Goal: Task Accomplishment & Management: Complete application form

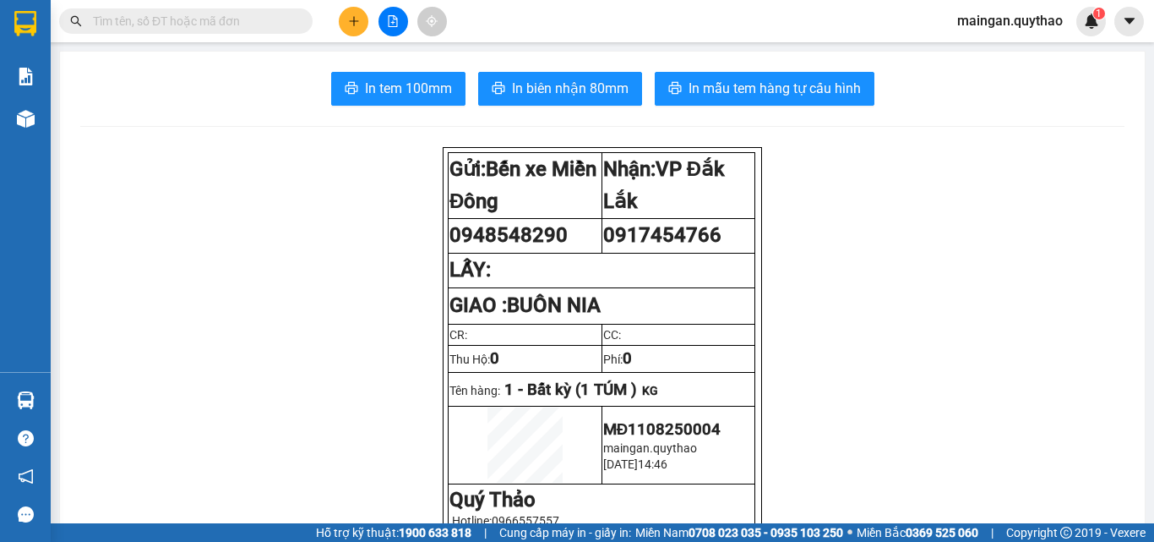
scroll to position [84, 0]
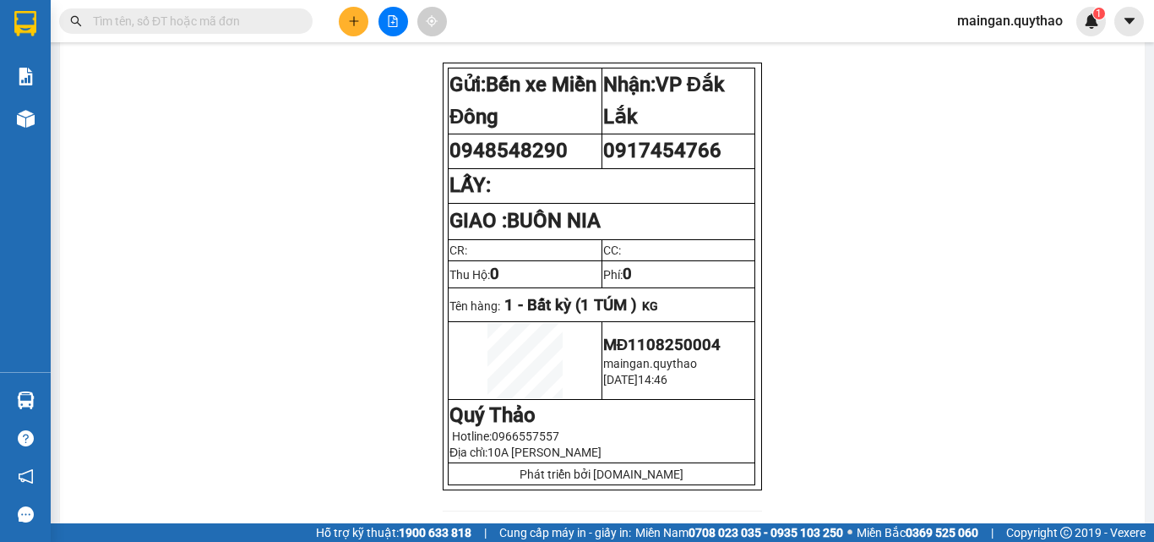
click at [353, 20] on icon "plus" at bounding box center [354, 21] width 12 height 12
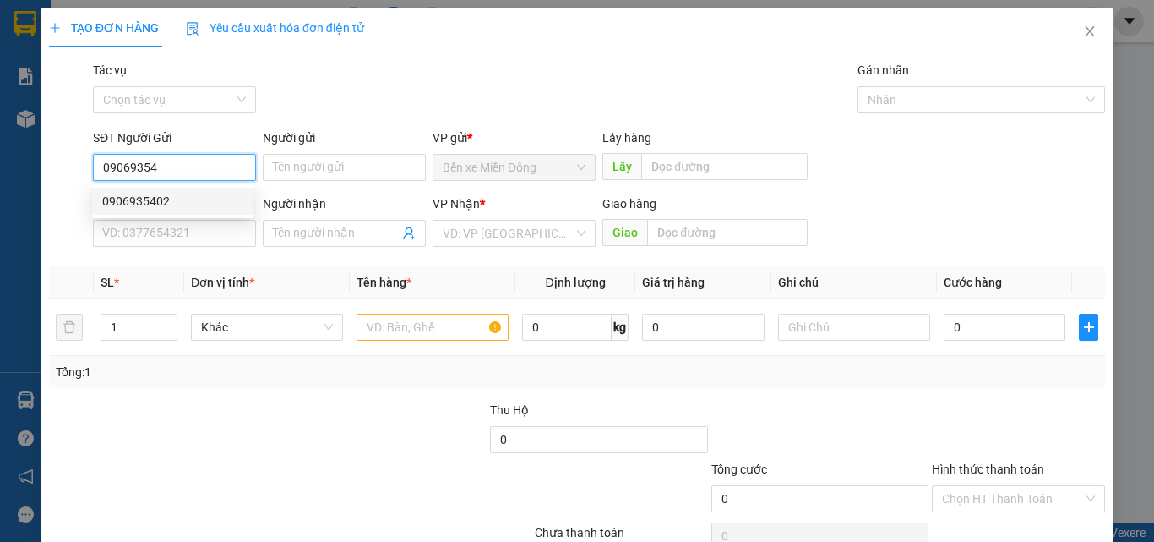
click at [151, 206] on div "0906935402" at bounding box center [172, 201] width 141 height 19
type input "0906935402"
type input "0973233106"
type input "PHỤNG"
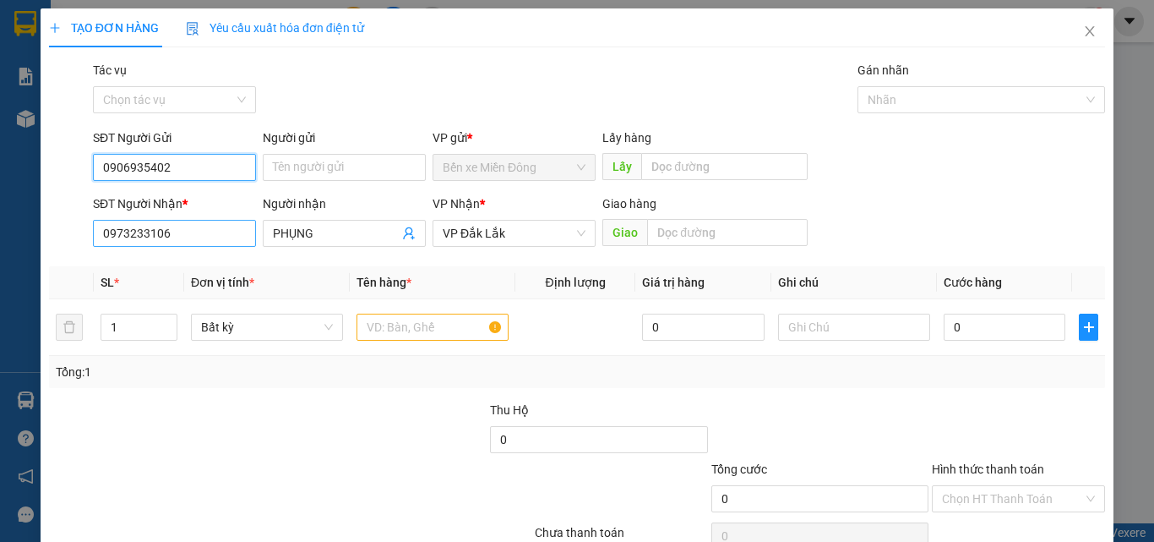
type input "0906935402"
drag, startPoint x: 190, startPoint y: 234, endPoint x: 0, endPoint y: 233, distance: 190.1
click at [0, 232] on div "TẠO ĐƠN HÀNG Yêu cầu xuất hóa đơn điện tử Transit Pickup Surcharge Ids Transit …" at bounding box center [577, 271] width 1154 height 542
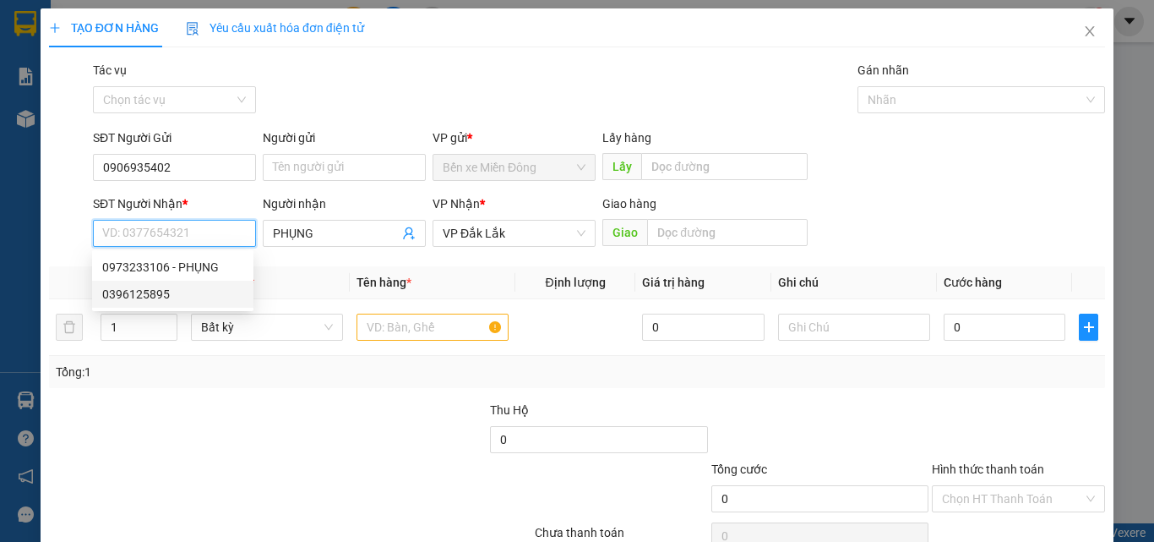
click at [155, 289] on div "0396125895" at bounding box center [172, 294] width 141 height 19
type input "0396125895"
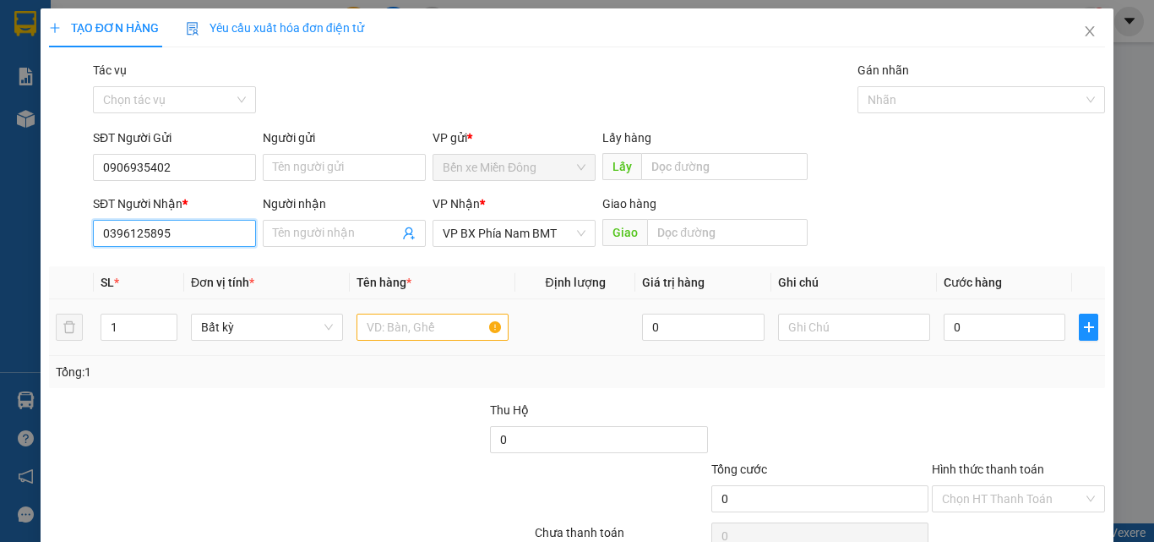
type input "0396125895"
click at [407, 328] on input "text" at bounding box center [433, 326] width 152 height 27
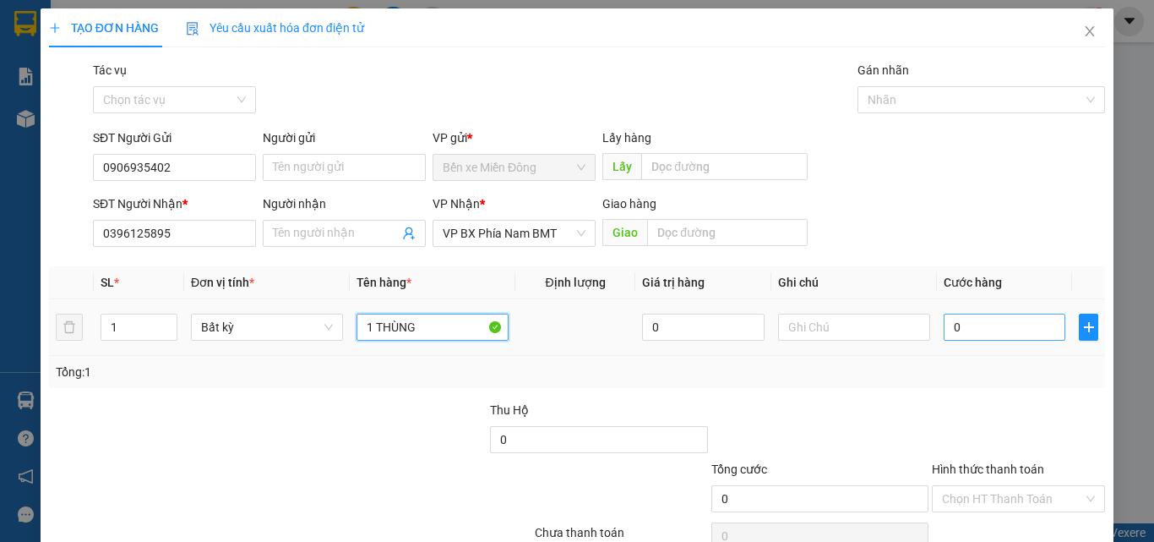
type input "1 THÙNG"
click at [988, 329] on input "0" at bounding box center [1005, 326] width 122 height 27
type input "01"
type input "1"
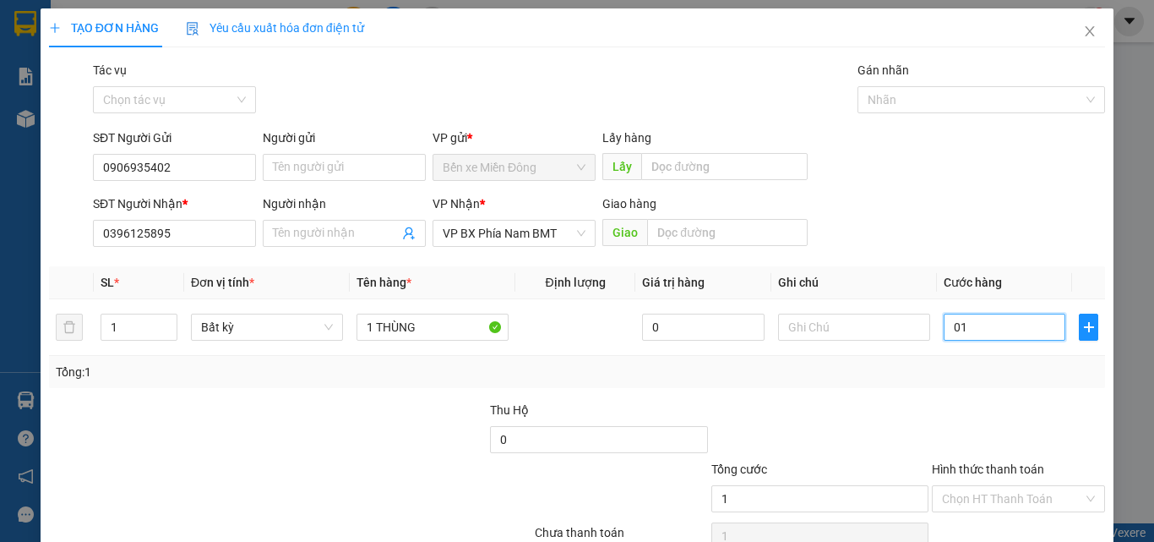
type input "012"
type input "12"
type input "0.120"
type input "120"
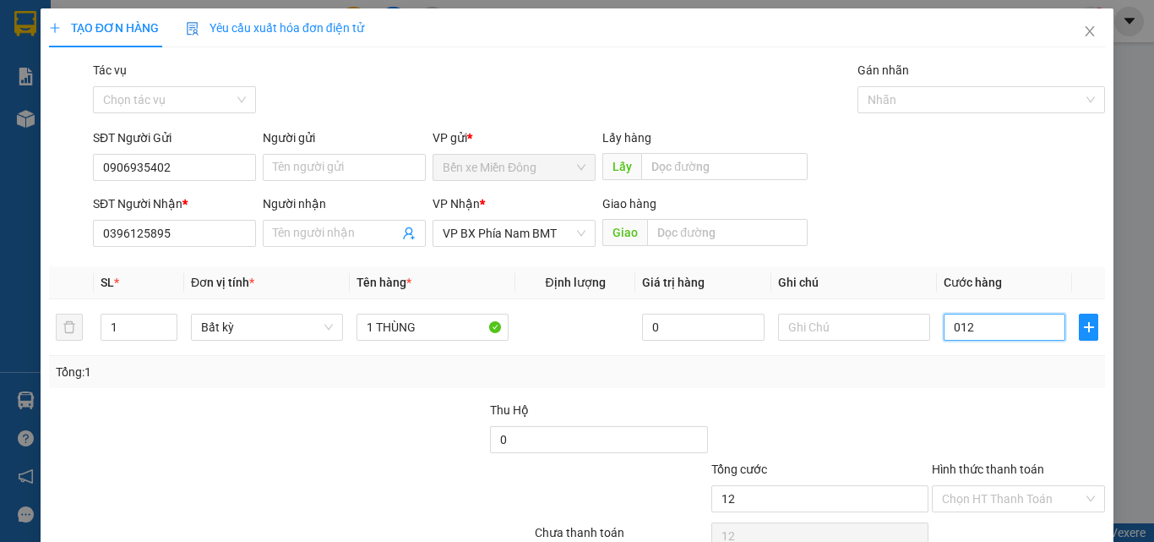
type input "120"
drag, startPoint x: 1017, startPoint y: 357, endPoint x: 1022, endPoint y: 395, distance: 39.2
click at [1017, 357] on div "Tổng: 1" at bounding box center [577, 372] width 1056 height 32
type input "120.000"
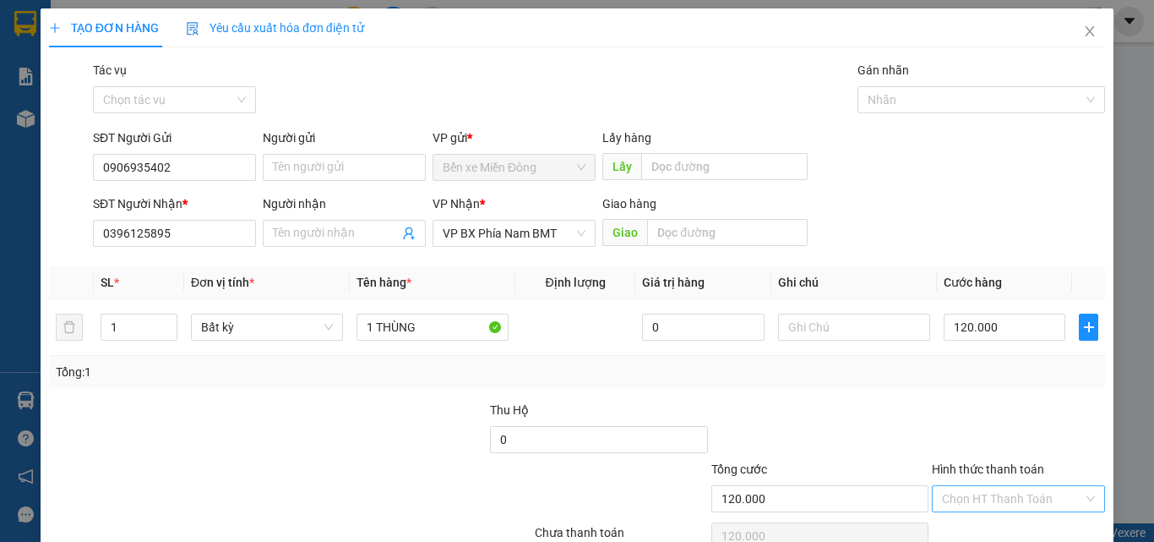
click at [1020, 487] on input "Hình thức thanh toán" at bounding box center [1012, 498] width 141 height 25
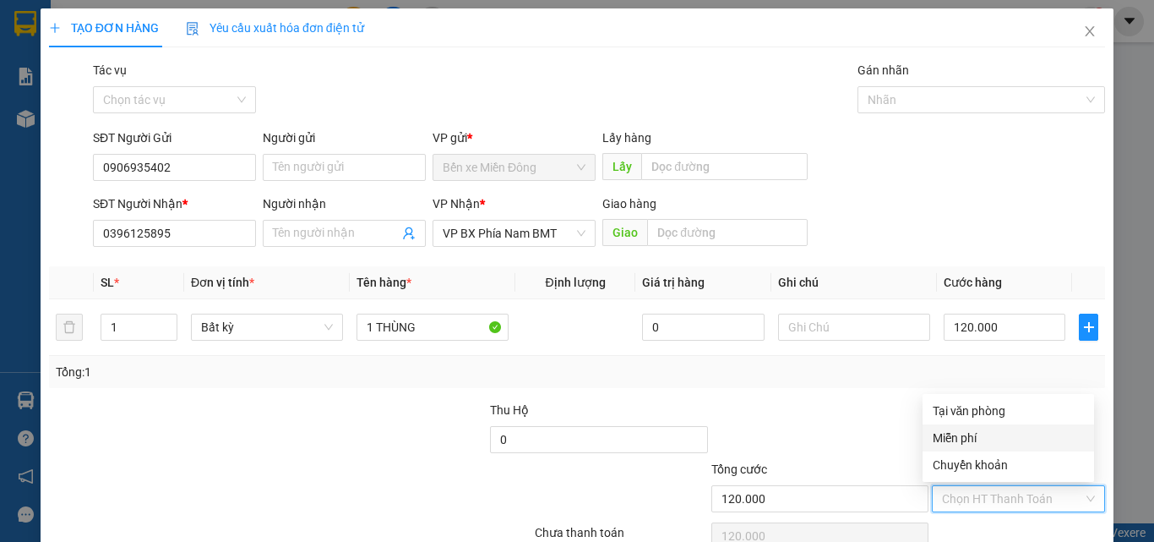
click at [1021, 411] on div "Tại văn phòng" at bounding box center [1008, 410] width 151 height 19
type input "0"
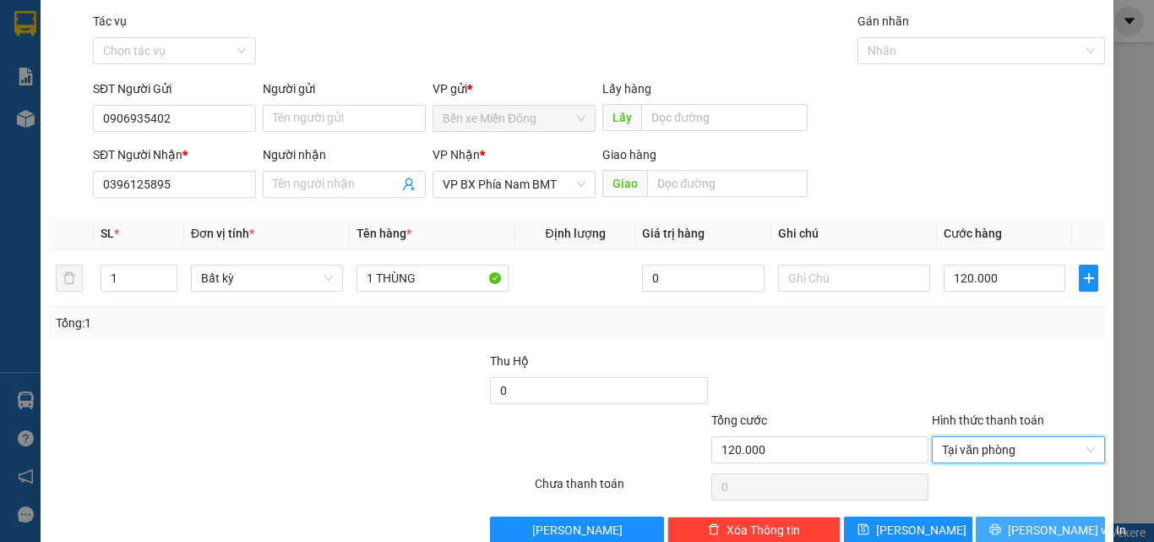
scroll to position [84, 0]
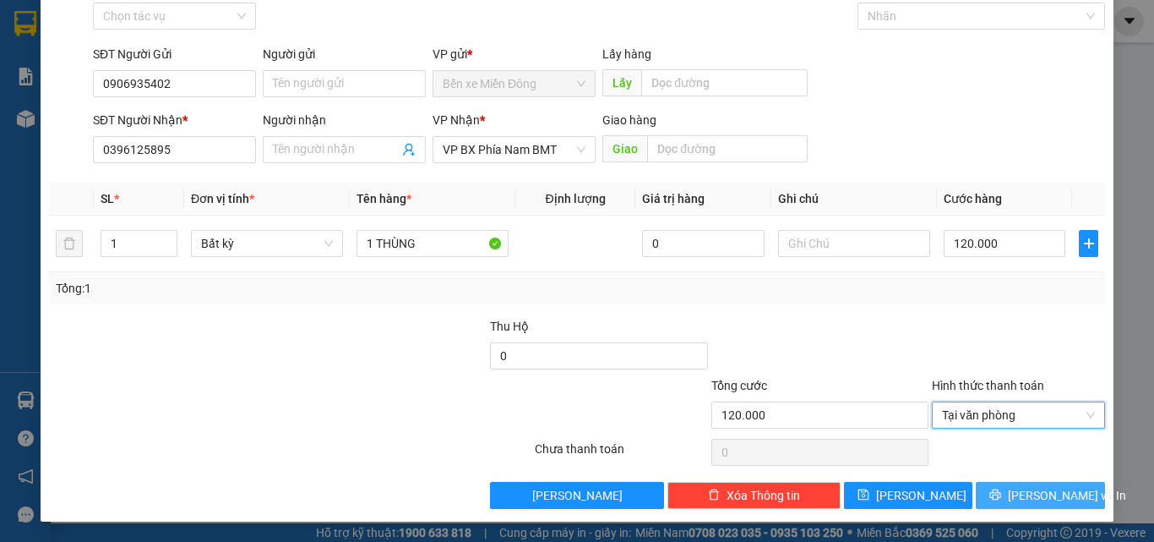
click at [1039, 496] on span "Lưu và In" at bounding box center [1067, 495] width 118 height 19
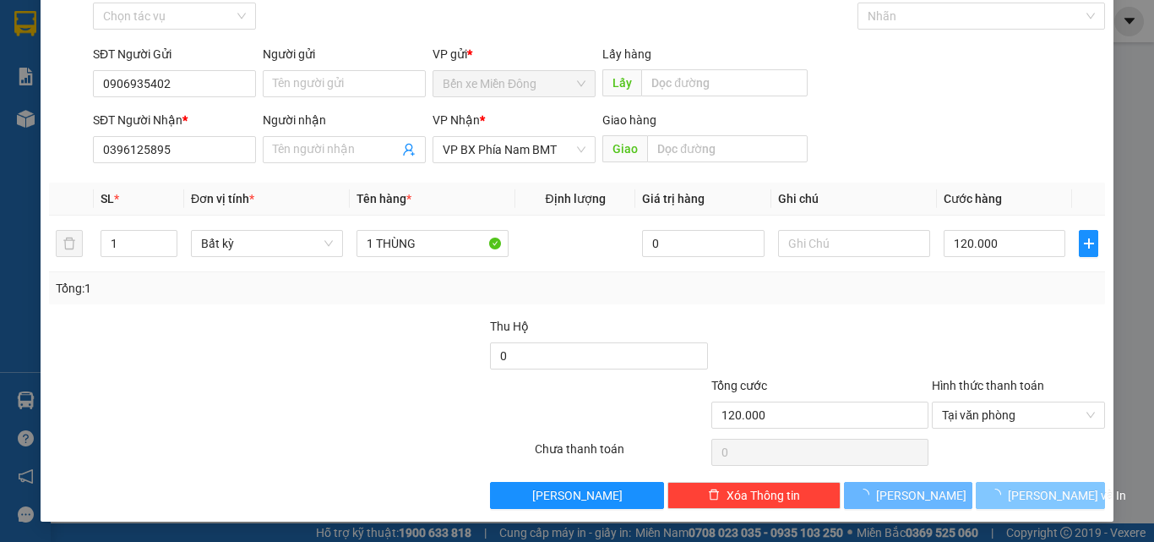
click at [1039, 494] on span "Lưu và In" at bounding box center [1067, 495] width 118 height 19
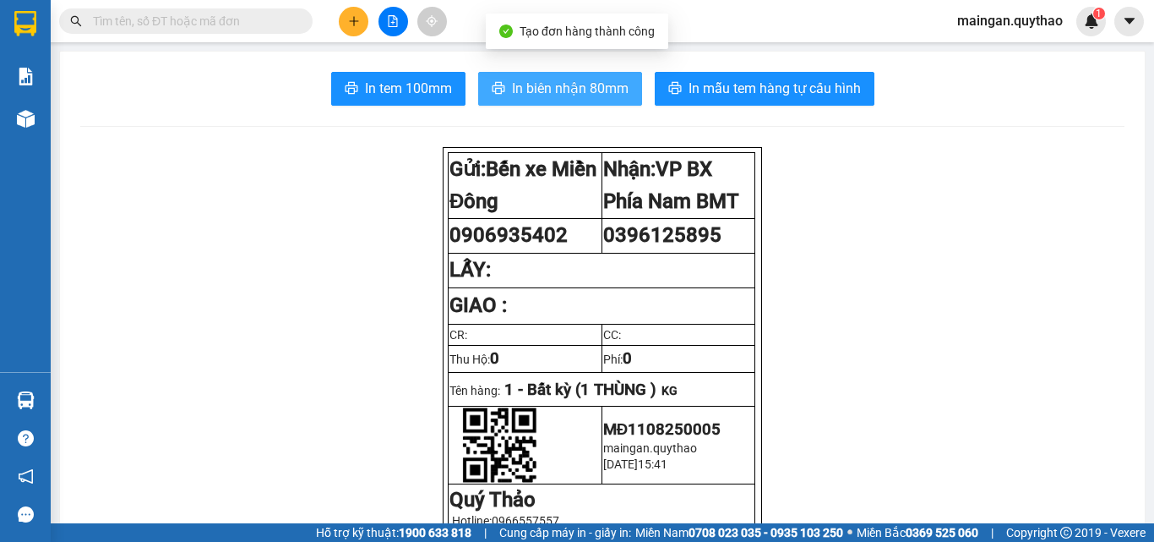
click at [535, 79] on span "In biên nhận 80mm" at bounding box center [570, 88] width 117 height 21
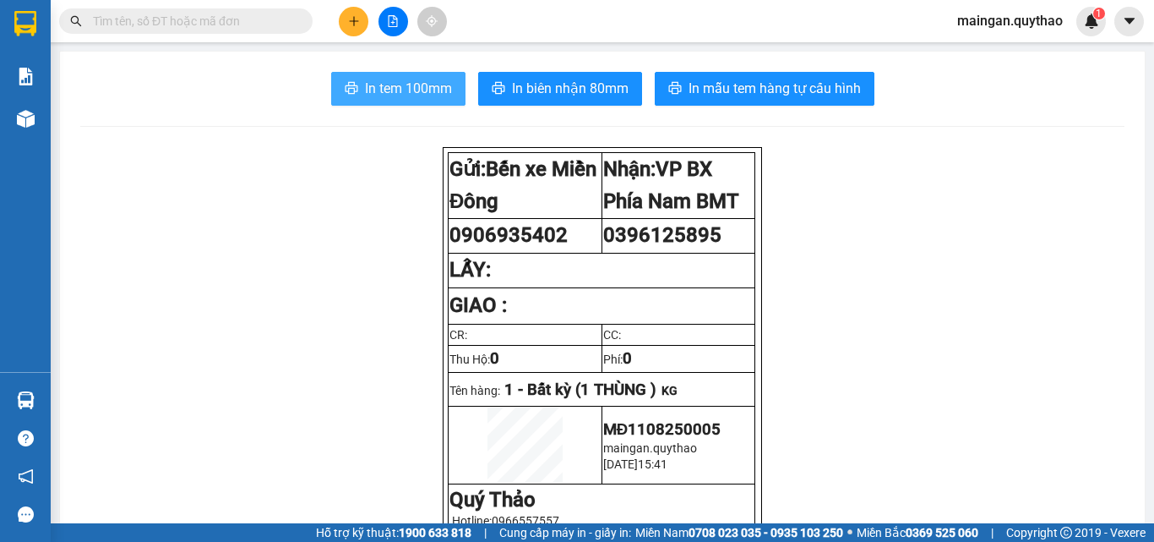
click at [430, 95] on span "In tem 100mm" at bounding box center [408, 88] width 87 height 21
click at [415, 94] on span "In tem 100mm" at bounding box center [408, 88] width 87 height 21
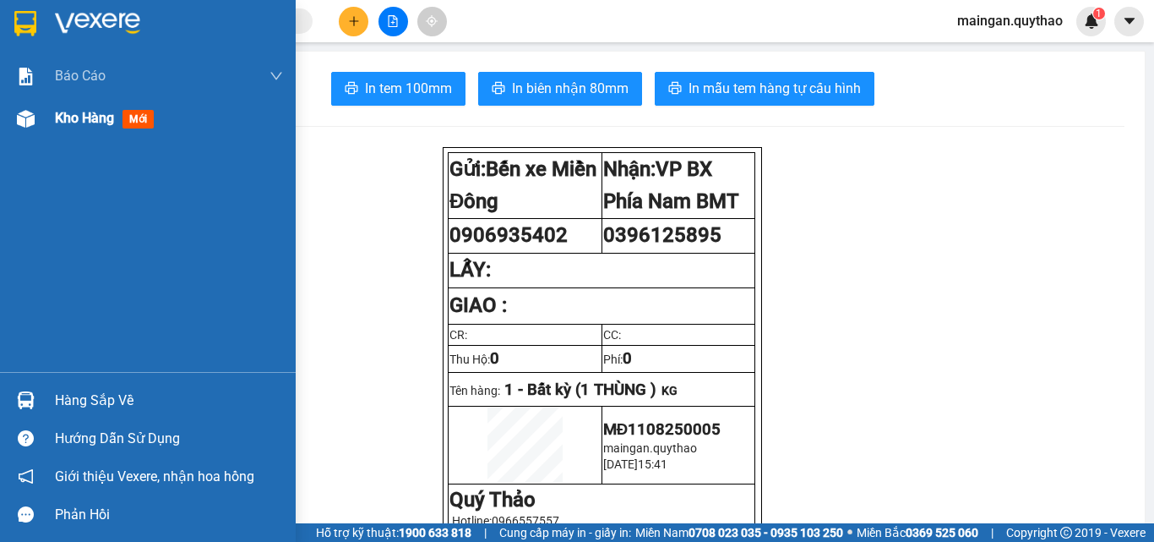
click at [129, 112] on span "mới" at bounding box center [138, 119] width 31 height 19
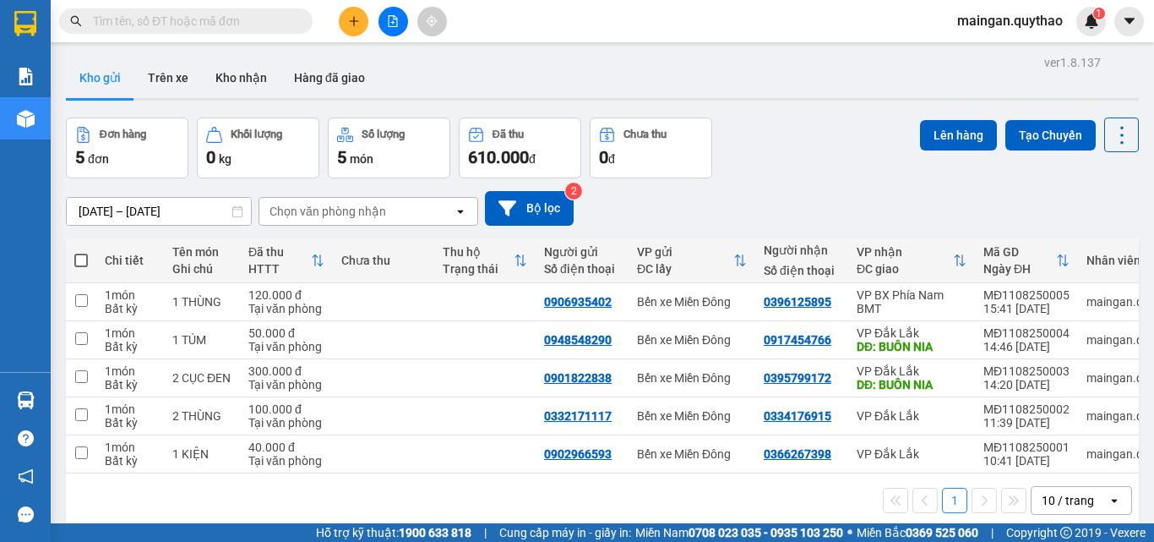
click at [353, 21] on icon "plus" at bounding box center [353, 20] width 9 height 1
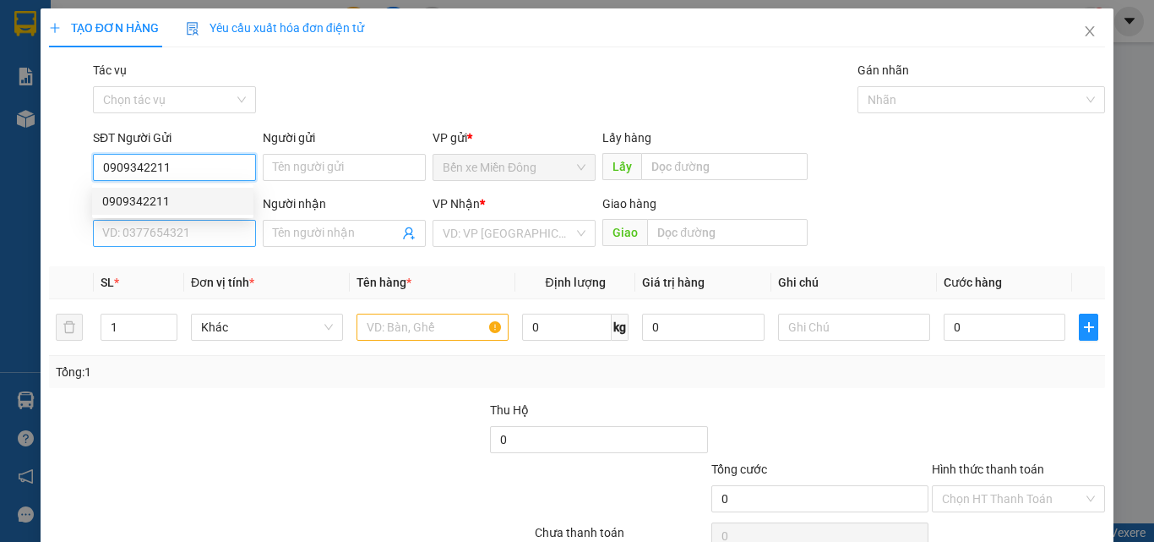
type input "0909342211"
drag, startPoint x: 203, startPoint y: 230, endPoint x: 182, endPoint y: 218, distance: 24.2
click at [199, 229] on input "SĐT Người Nhận *" at bounding box center [174, 233] width 163 height 27
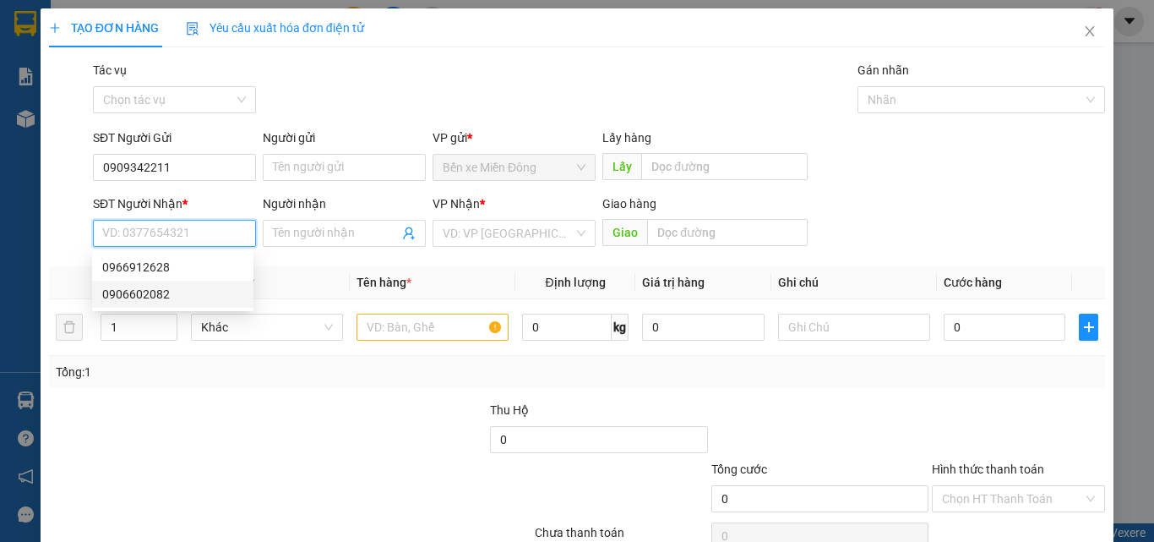
click at [154, 304] on div "0906602082" at bounding box center [172, 294] width 161 height 27
type input "0906602082"
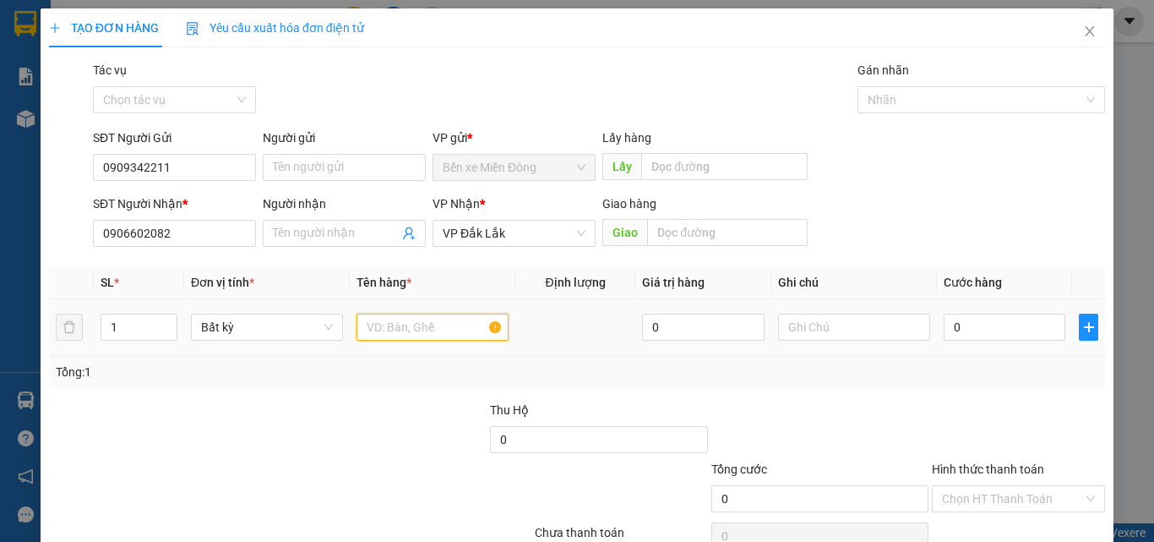
drag, startPoint x: 432, startPoint y: 327, endPoint x: 422, endPoint y: 336, distance: 13.8
click at [428, 333] on input "text" at bounding box center [433, 326] width 152 height 27
type input "1 CỤC"
drag, startPoint x: 1028, startPoint y: 143, endPoint x: 1039, endPoint y: 118, distance: 26.5
drag, startPoint x: 1039, startPoint y: 118, endPoint x: 650, endPoint y: 421, distance: 492.5
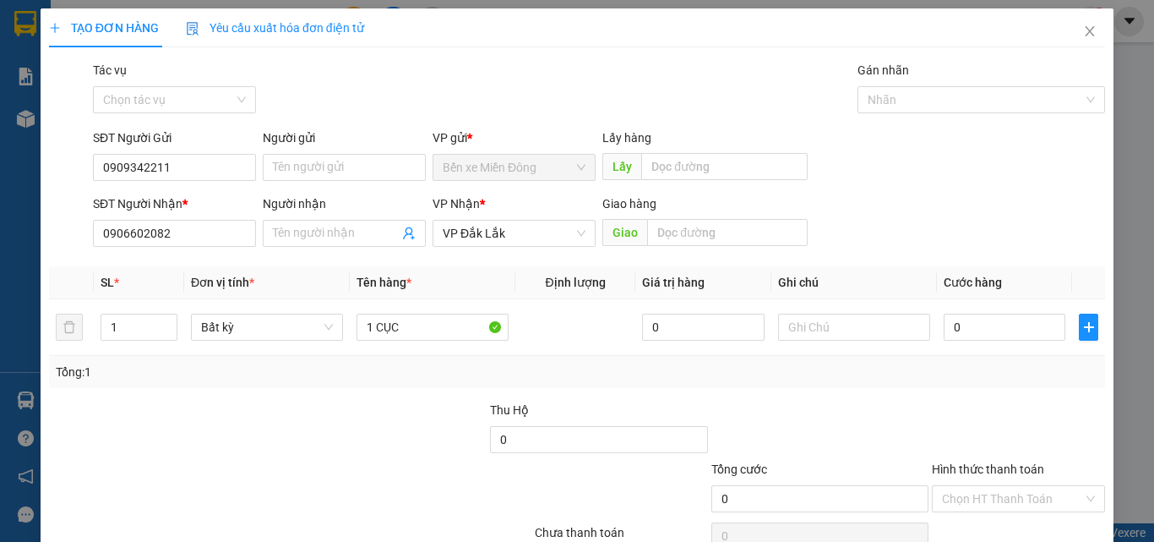
click at [609, 408] on div "Thu Hộ" at bounding box center [598, 410] width 217 height 19
click at [1007, 353] on td "0" at bounding box center [1004, 327] width 135 height 57
click at [1004, 356] on div "Tổng: 1" at bounding box center [577, 372] width 1056 height 32
click at [1000, 352] on td "0" at bounding box center [1004, 327] width 135 height 57
click at [989, 328] on input "0" at bounding box center [1005, 326] width 122 height 27
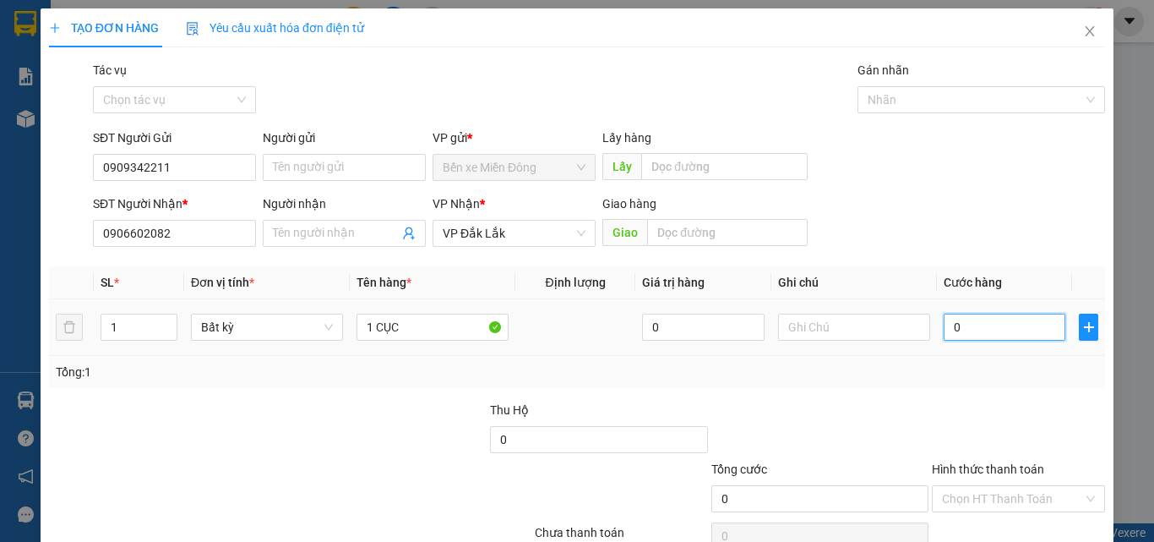
type input "04"
type input "4"
type input "040"
type input "40"
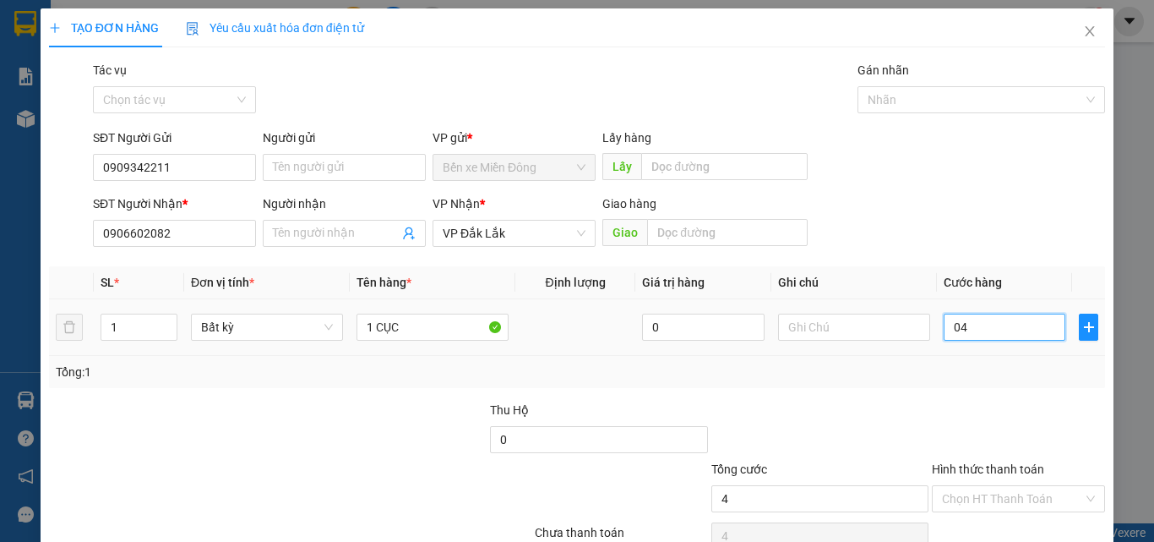
type input "40"
click at [985, 428] on div at bounding box center [1018, 430] width 177 height 59
type input "40.000"
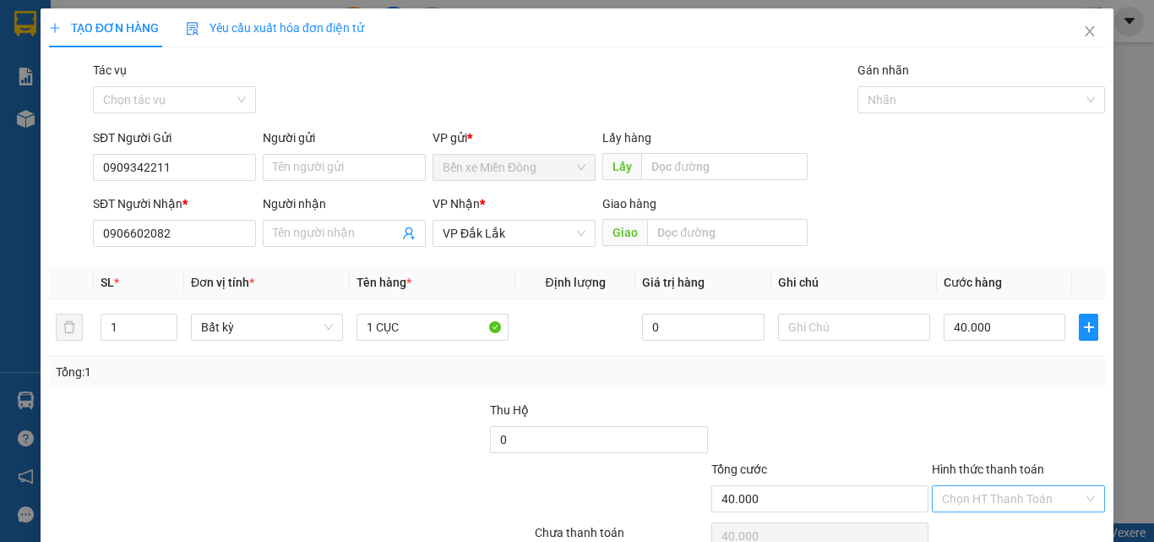
click at [991, 514] on div "Hình thức thanh toán Chọn HT Thanh Toán" at bounding box center [1018, 489] width 173 height 59
click at [995, 505] on input "Hình thức thanh toán" at bounding box center [1012, 498] width 141 height 25
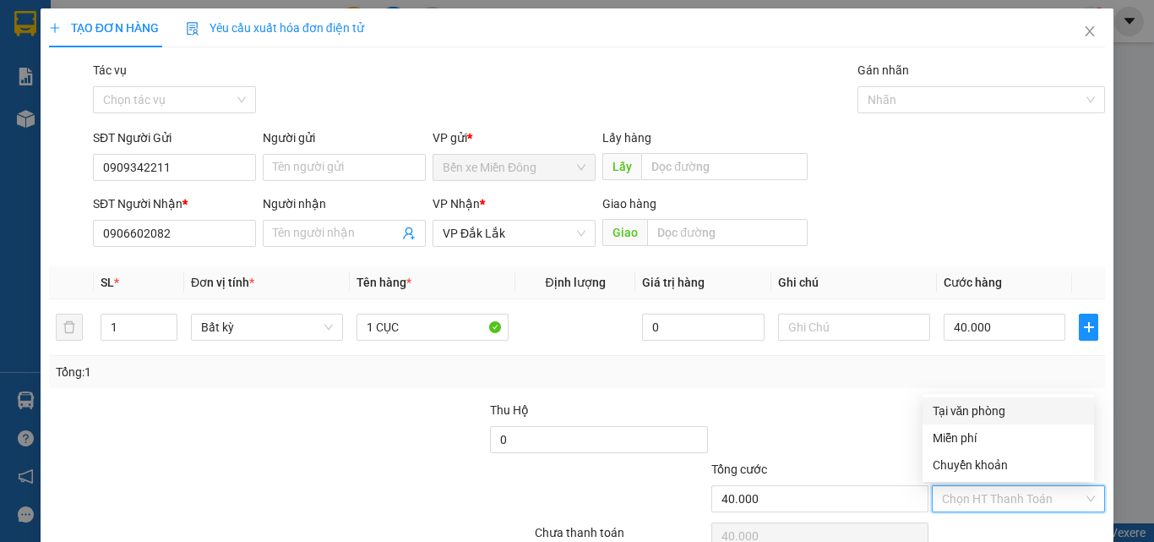
drag, startPoint x: 979, startPoint y: 408, endPoint x: 963, endPoint y: 419, distance: 19.5
click at [978, 406] on div "Tại văn phòng" at bounding box center [1008, 410] width 151 height 19
type input "0"
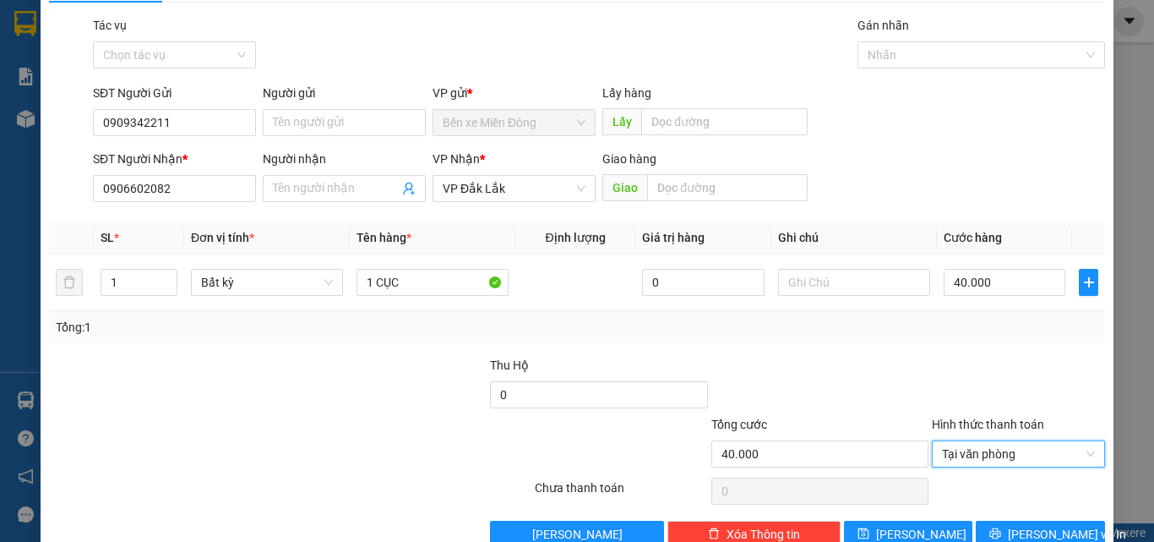
scroll to position [84, 0]
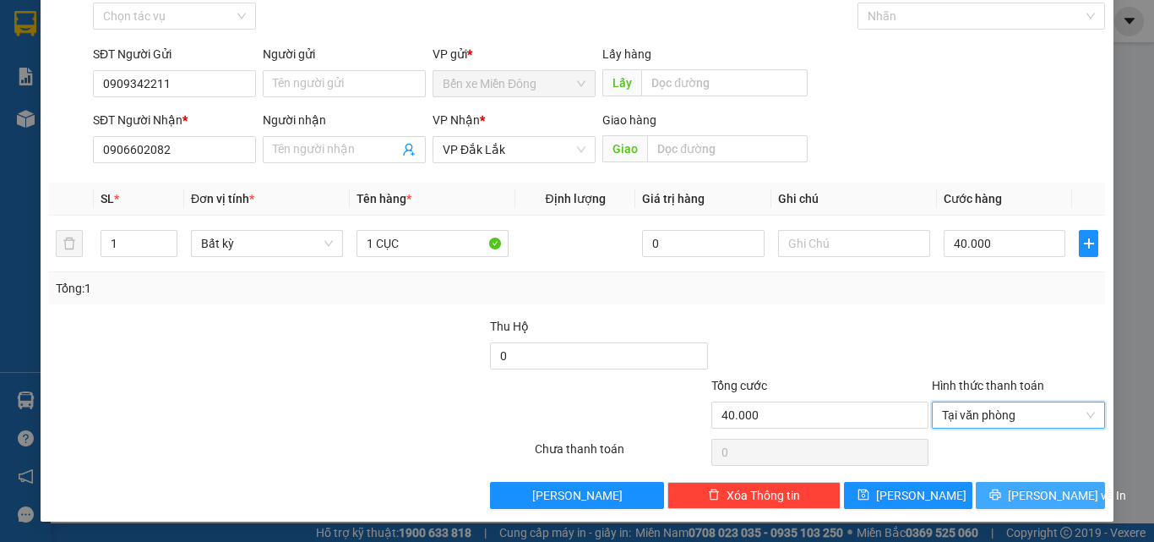
drag, startPoint x: 1019, startPoint y: 473, endPoint x: 1022, endPoint y: 501, distance: 28.0
click at [1019, 474] on div "Transit Pickup Surcharge Ids Transit Deliver Surcharge Ids Transit Deliver Surc…" at bounding box center [577, 243] width 1056 height 532
click at [1022, 499] on span "Lưu và In" at bounding box center [1067, 495] width 118 height 19
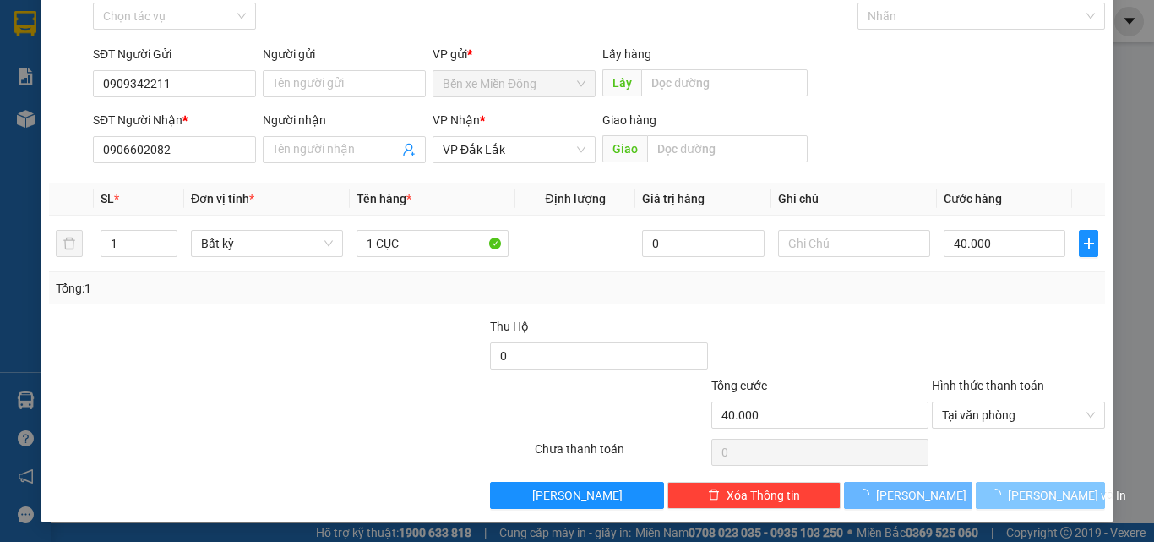
drag, startPoint x: 1022, startPoint y: 498, endPoint x: 1028, endPoint y: 489, distance: 9.9
click at [1022, 497] on span "Lưu và In" at bounding box center [1067, 495] width 118 height 19
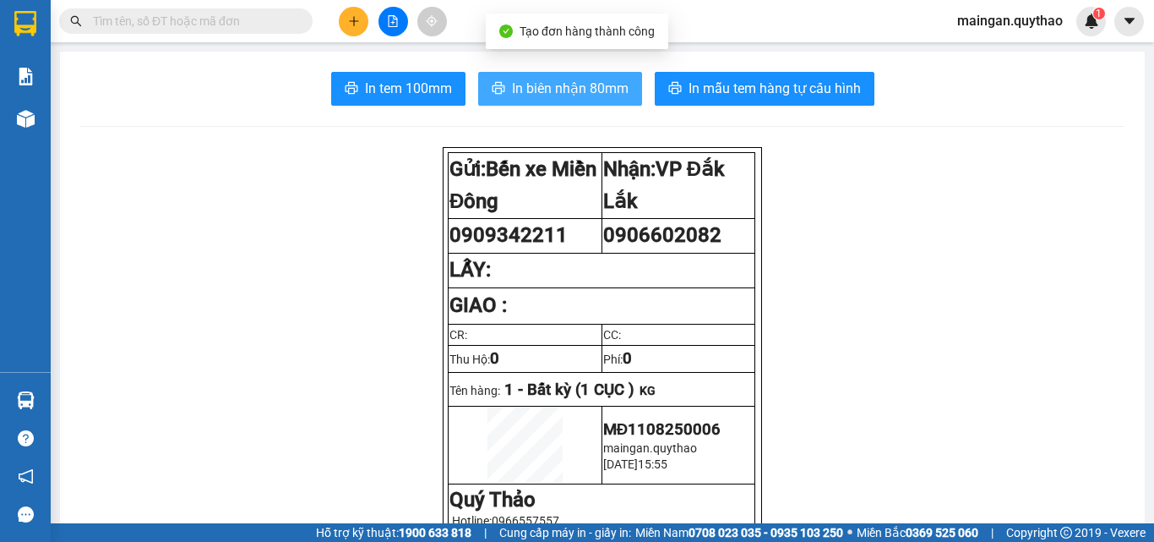
click at [591, 84] on span "In biên nhận 80mm" at bounding box center [570, 88] width 117 height 21
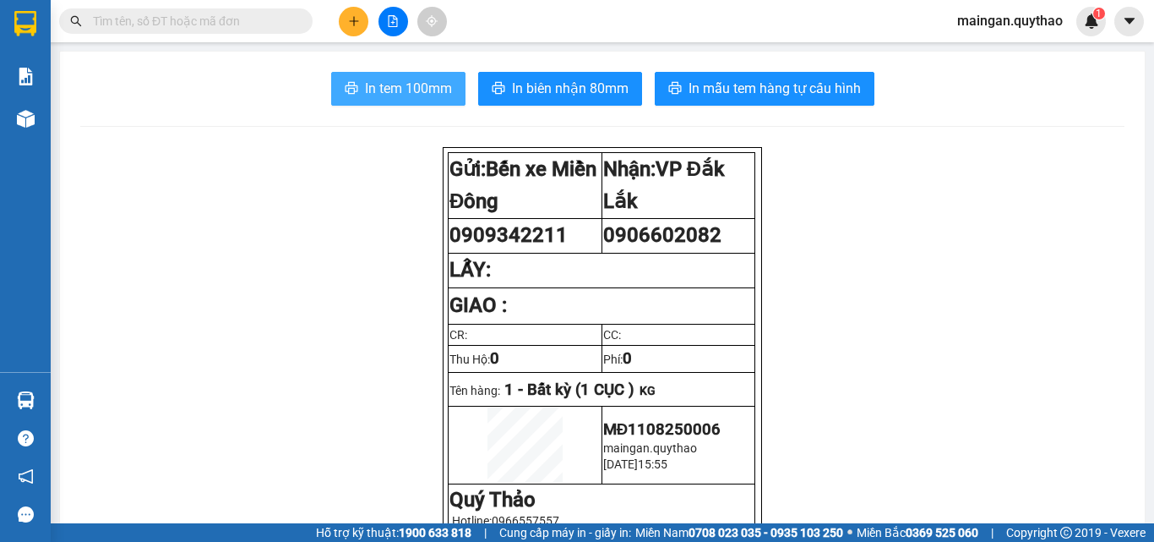
drag, startPoint x: 409, startPoint y: 64, endPoint x: 366, endPoint y: 81, distance: 46.3
drag, startPoint x: 432, startPoint y: 89, endPoint x: 475, endPoint y: 90, distance: 43.1
click at [431, 90] on span "In tem 100mm" at bounding box center [408, 88] width 87 height 21
click at [358, 24] on icon "plus" at bounding box center [354, 21] width 12 height 12
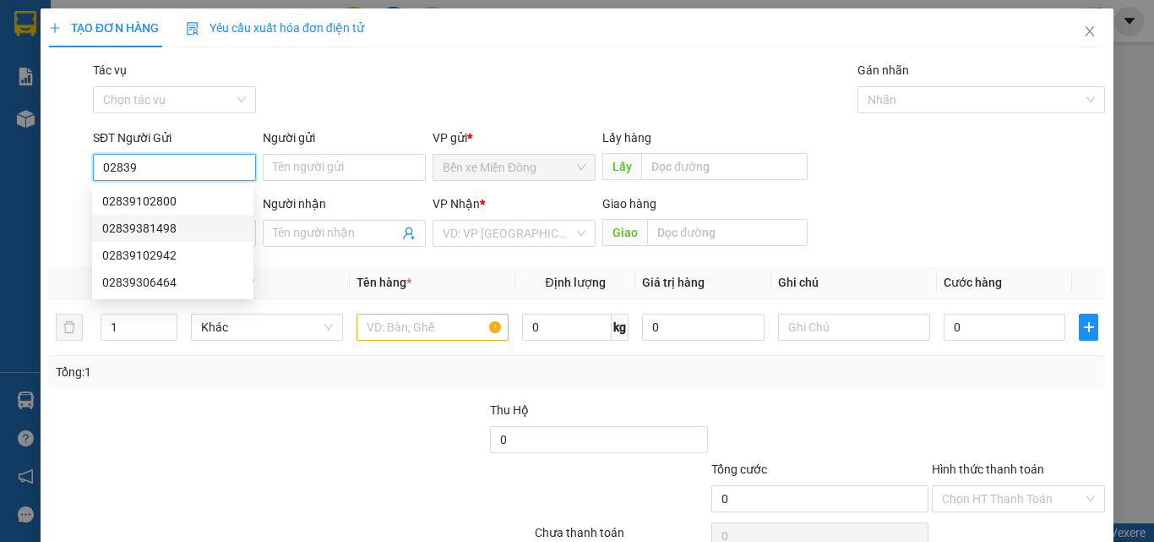
drag, startPoint x: 175, startPoint y: 217, endPoint x: 185, endPoint y: 211, distance: 11.7
click at [176, 217] on div "02839381498" at bounding box center [172, 228] width 161 height 27
type input "02839381498"
type input "0836002684"
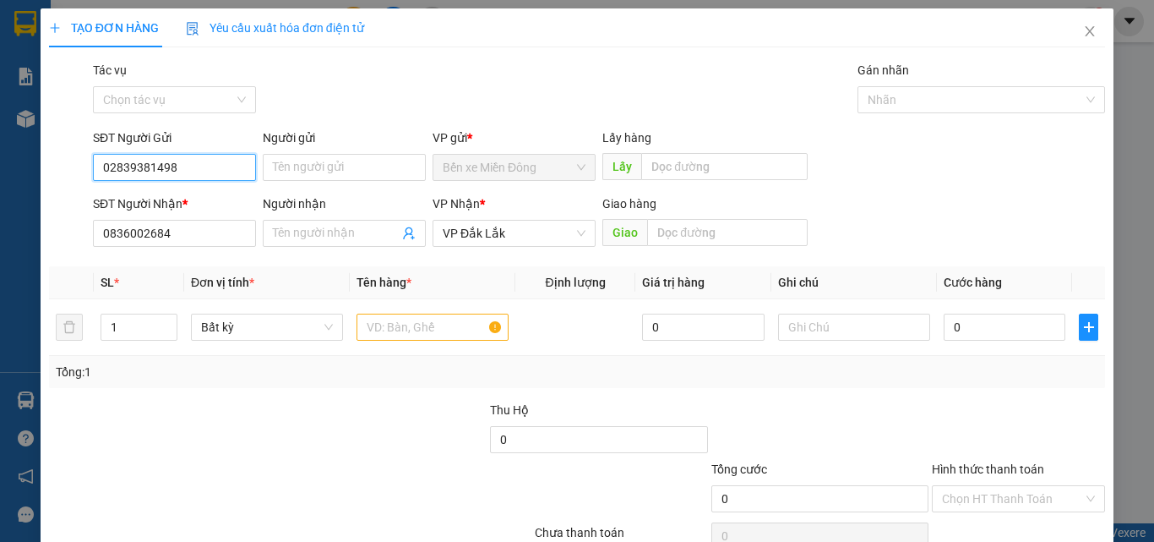
drag, startPoint x: 181, startPoint y: 167, endPoint x: 194, endPoint y: 176, distance: 15.2
click at [182, 167] on input "02839381498" at bounding box center [174, 167] width 163 height 27
drag, startPoint x: 192, startPoint y: 171, endPoint x: 203, endPoint y: 180, distance: 14.4
click at [137, 170] on input "02839381498" at bounding box center [174, 167] width 163 height 27
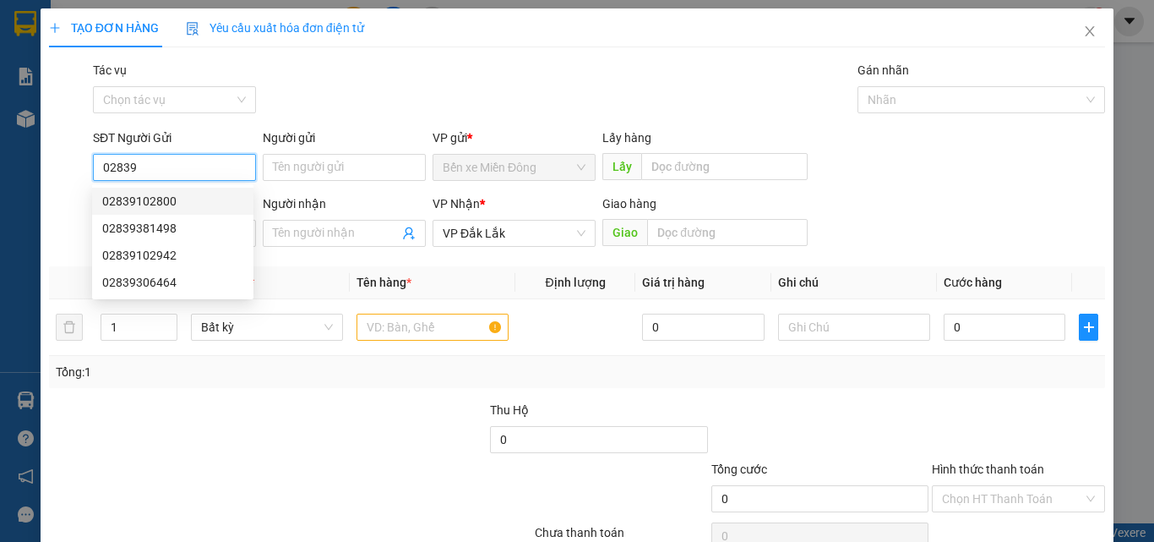
drag, startPoint x: 165, startPoint y: 199, endPoint x: 379, endPoint y: 255, distance: 221.2
click at [165, 199] on div "02839102800" at bounding box center [172, 201] width 141 height 19
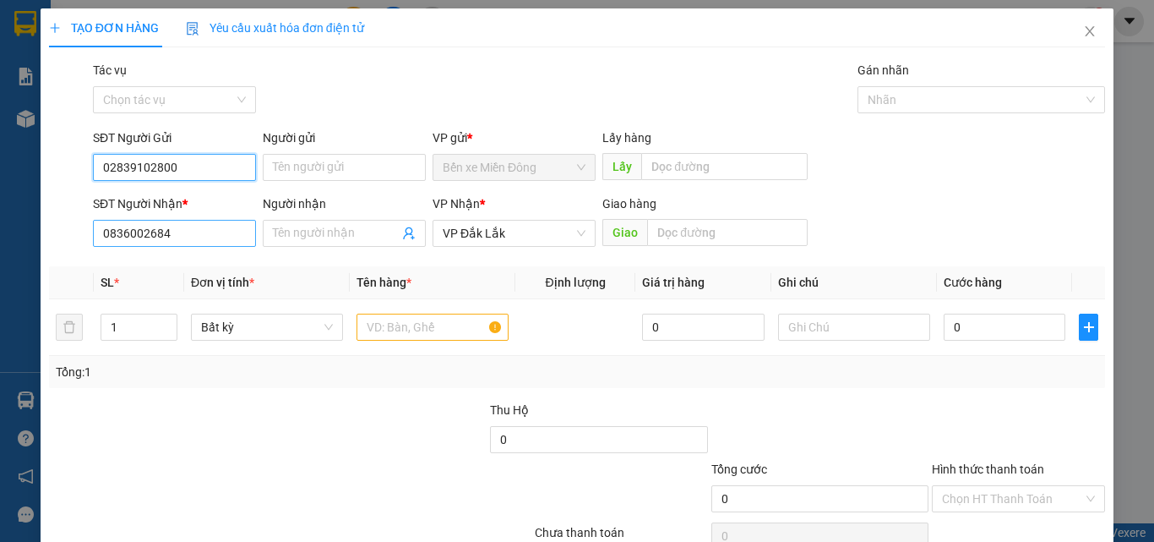
type input "02839102800"
drag, startPoint x: 184, startPoint y: 237, endPoint x: 0, endPoint y: 159, distance: 200.3
click at [0, 161] on div "TẠO ĐƠN HÀNG Yêu cầu xuất hóa đơn điện tử Transit Pickup Surcharge Ids Transit …" at bounding box center [577, 271] width 1154 height 542
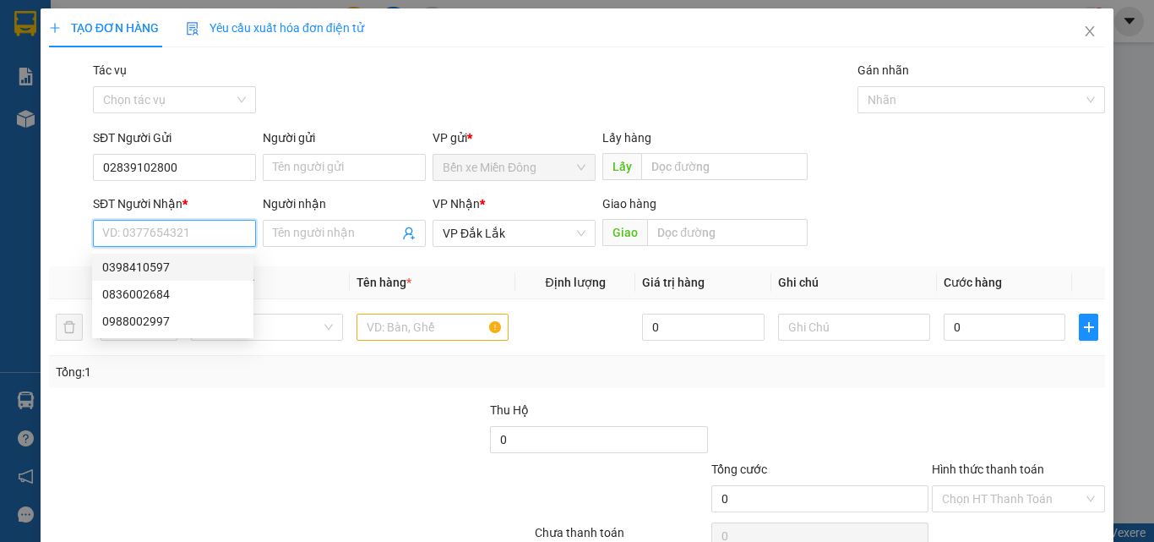
click at [164, 263] on div "0398410597" at bounding box center [172, 267] width 141 height 19
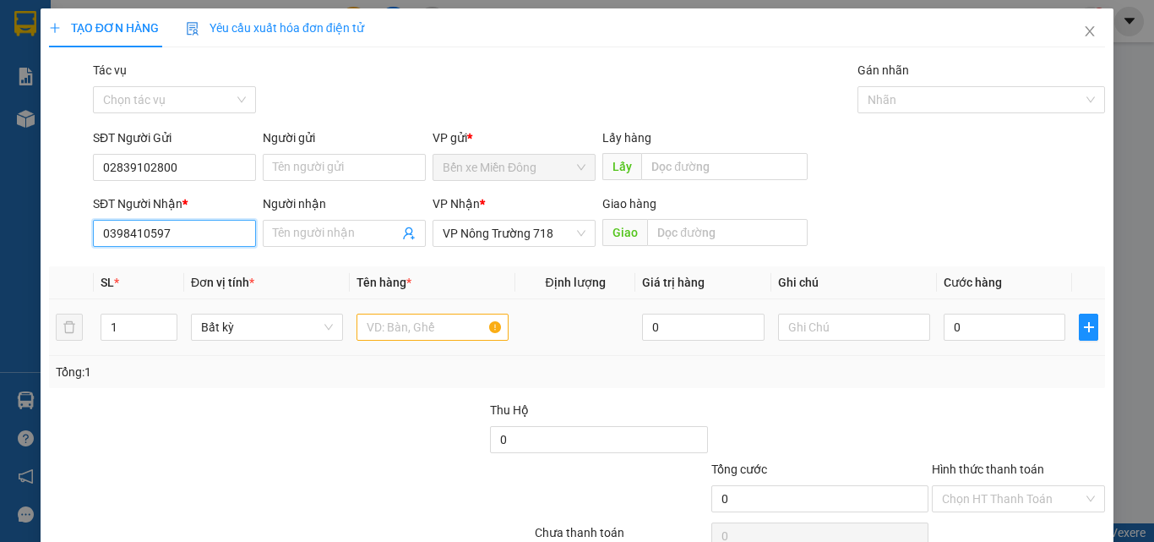
type input "0398410597"
click at [456, 333] on input "text" at bounding box center [433, 326] width 152 height 27
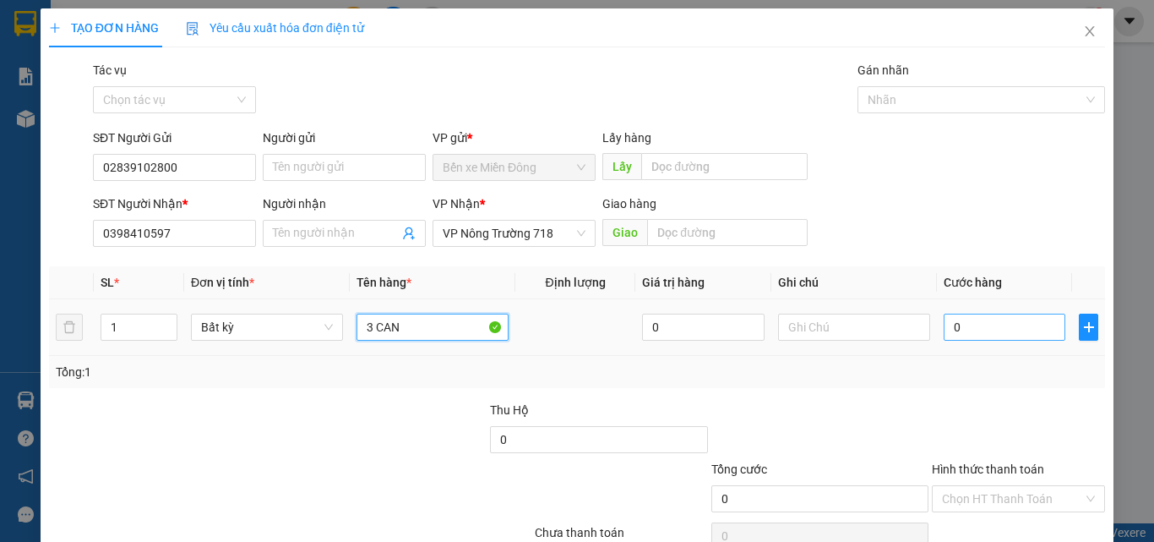
type input "3 CAN"
click at [986, 324] on input "0" at bounding box center [1005, 326] width 122 height 27
type input "02"
type input "2"
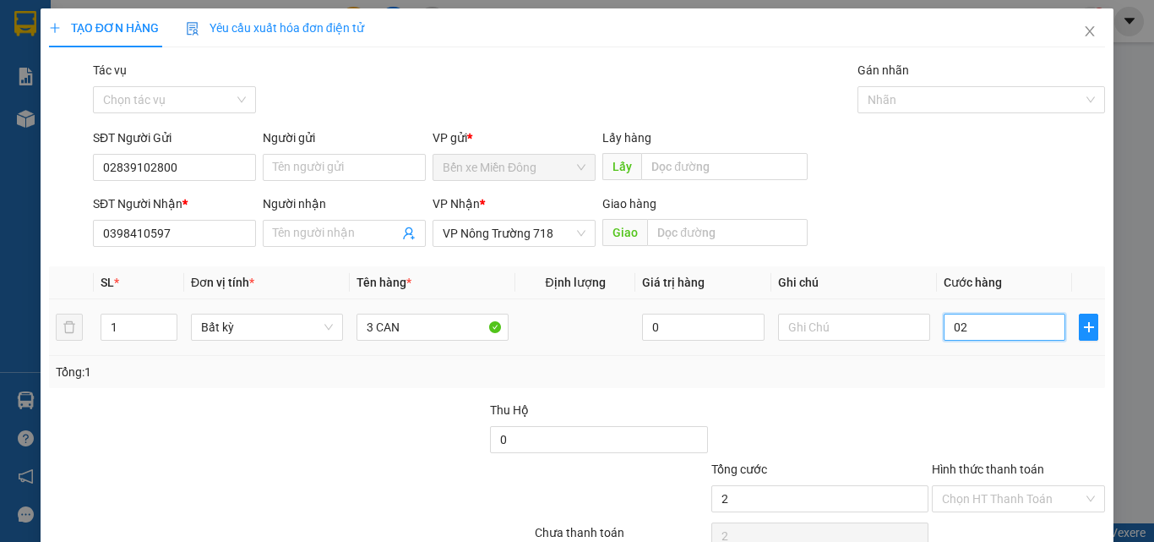
type input "022"
type input "22"
type input "0.225"
type input "225"
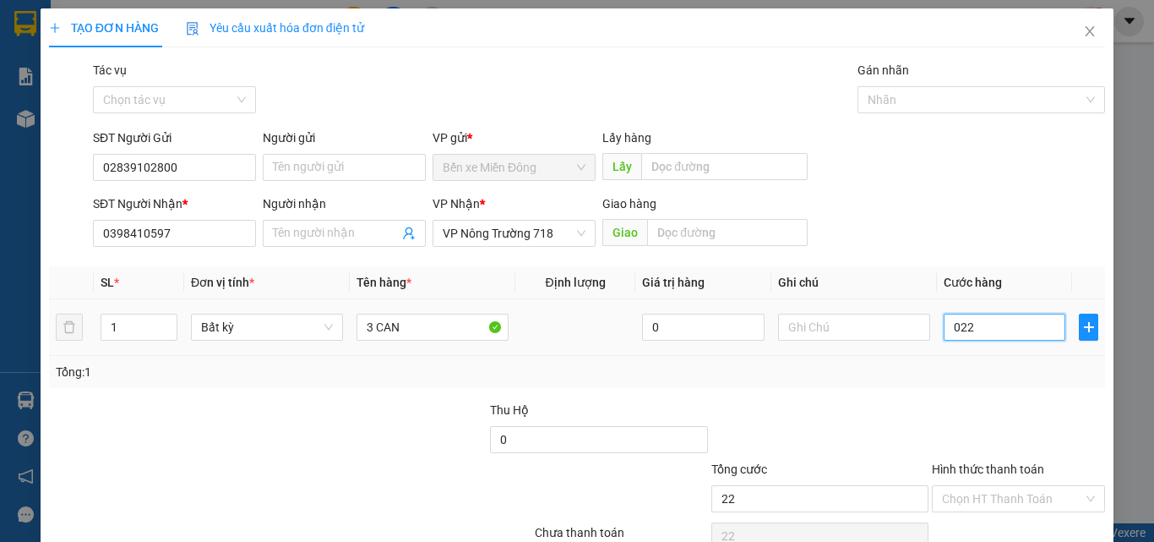
type input "225"
type input "225.000"
click at [1022, 406] on div "Transit Pickup Surcharge Ids Transit Deliver Surcharge Ids Transit Deliver Surc…" at bounding box center [577, 327] width 1056 height 532
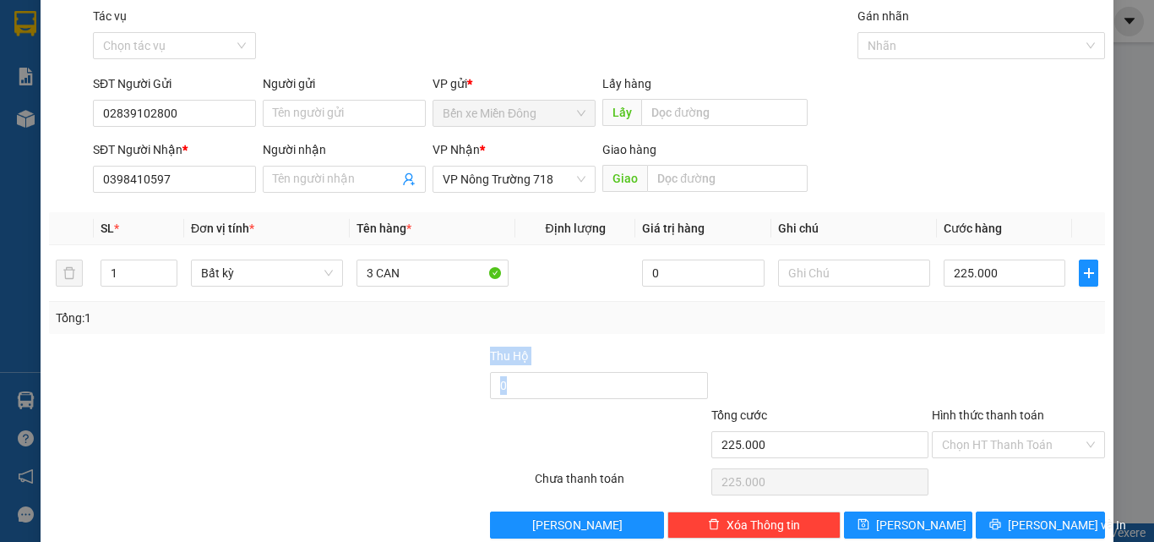
scroll to position [84, 0]
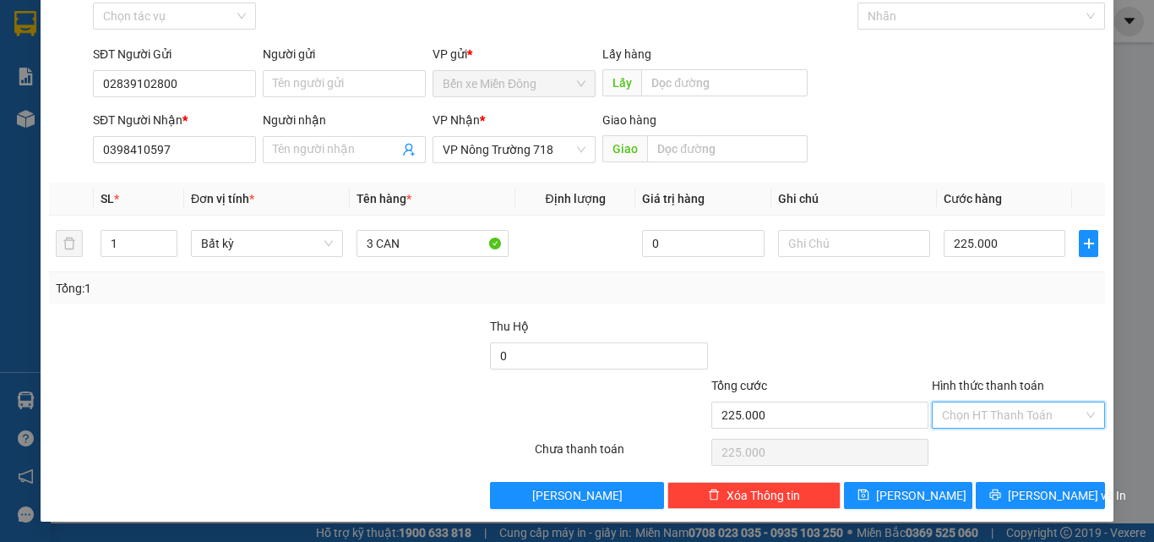
click at [999, 412] on input "Hình thức thanh toán" at bounding box center [1012, 414] width 141 height 25
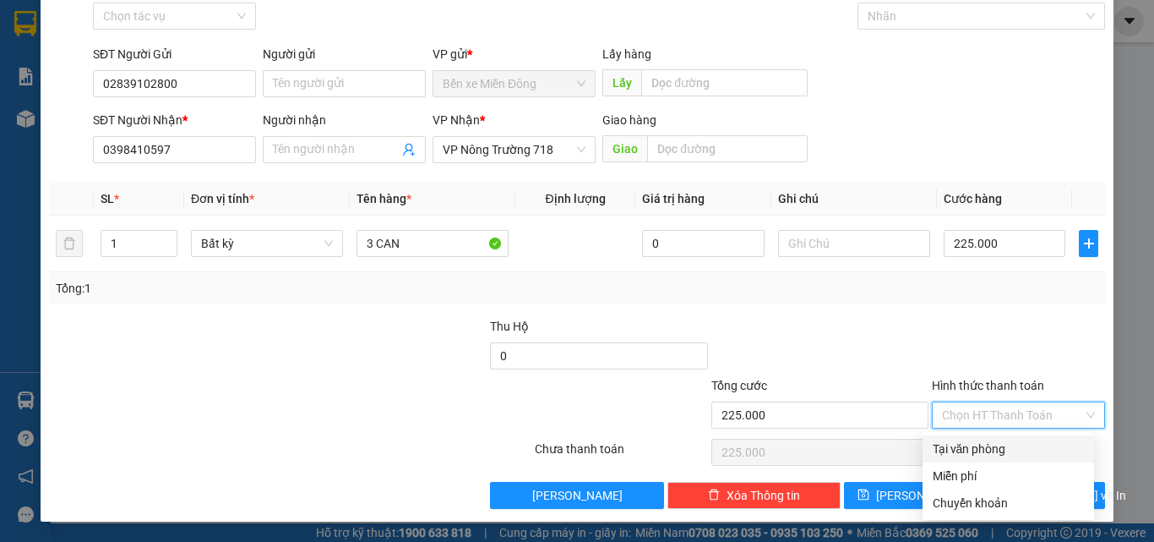
click at [1012, 450] on div "Tại văn phòng" at bounding box center [1008, 448] width 151 height 19
type input "0"
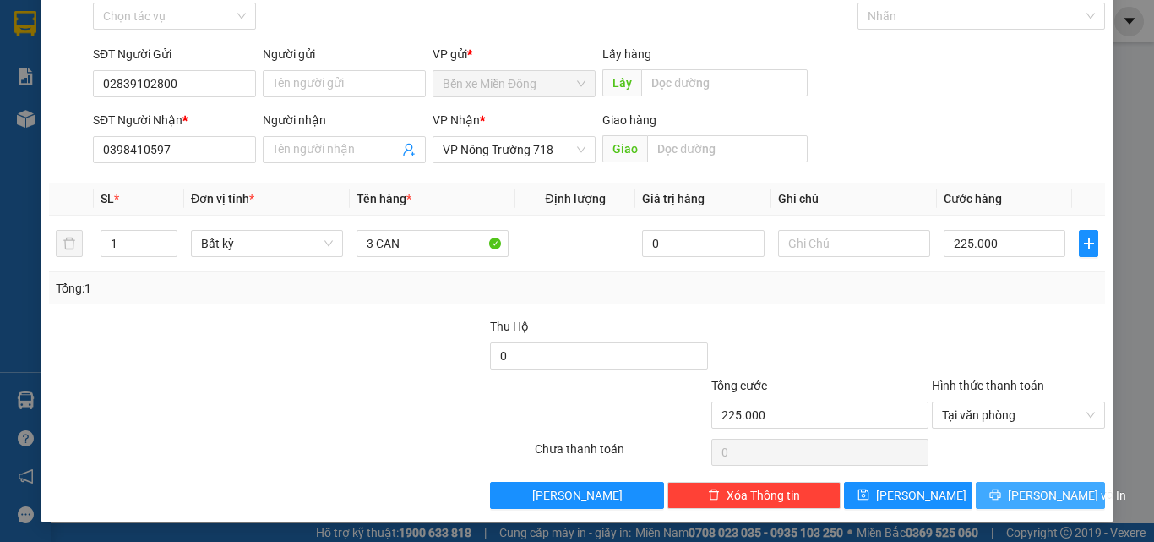
click at [1038, 504] on button "Lưu và In" at bounding box center [1040, 495] width 129 height 27
click at [1038, 499] on span "Lưu và In" at bounding box center [1067, 495] width 118 height 19
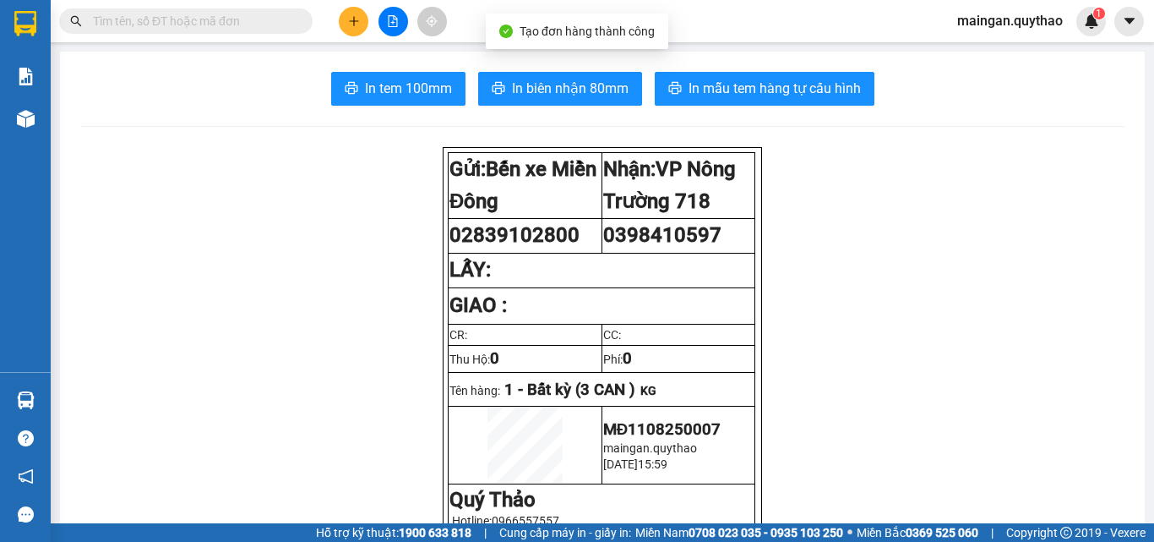
drag, startPoint x: 545, startPoint y: 124, endPoint x: 553, endPoint y: 108, distance: 18.1
click at [568, 97] on span "In biên nhận 80mm" at bounding box center [570, 88] width 117 height 21
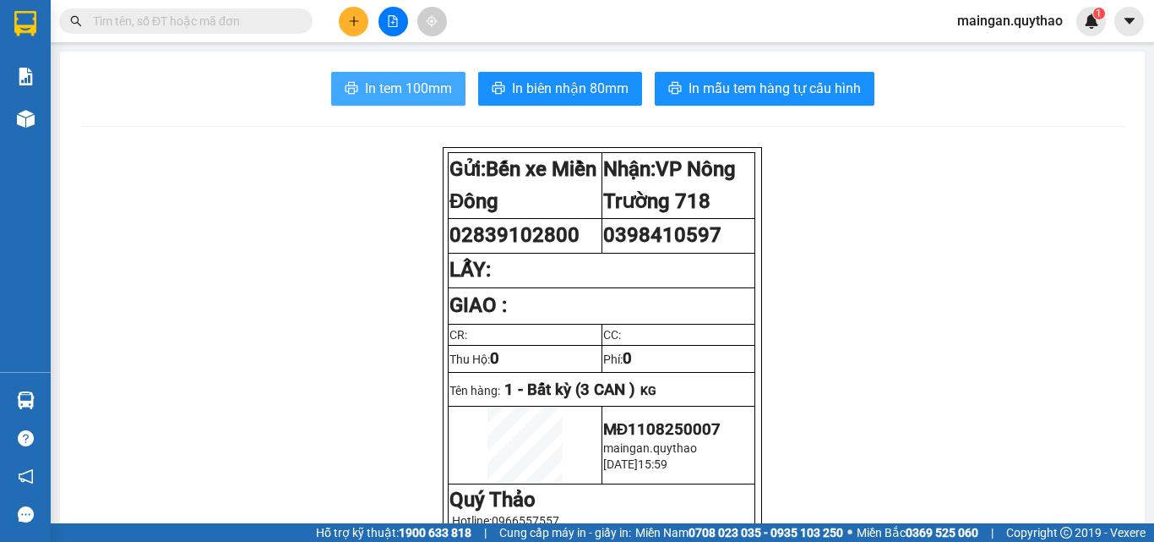
drag, startPoint x: 355, startPoint y: 91, endPoint x: 371, endPoint y: 84, distance: 17.4
click at [357, 90] on button "In tem 100mm" at bounding box center [398, 89] width 134 height 34
click at [346, 7] on div at bounding box center [393, 22] width 127 height 30
click at [350, 9] on button at bounding box center [354, 22] width 30 height 30
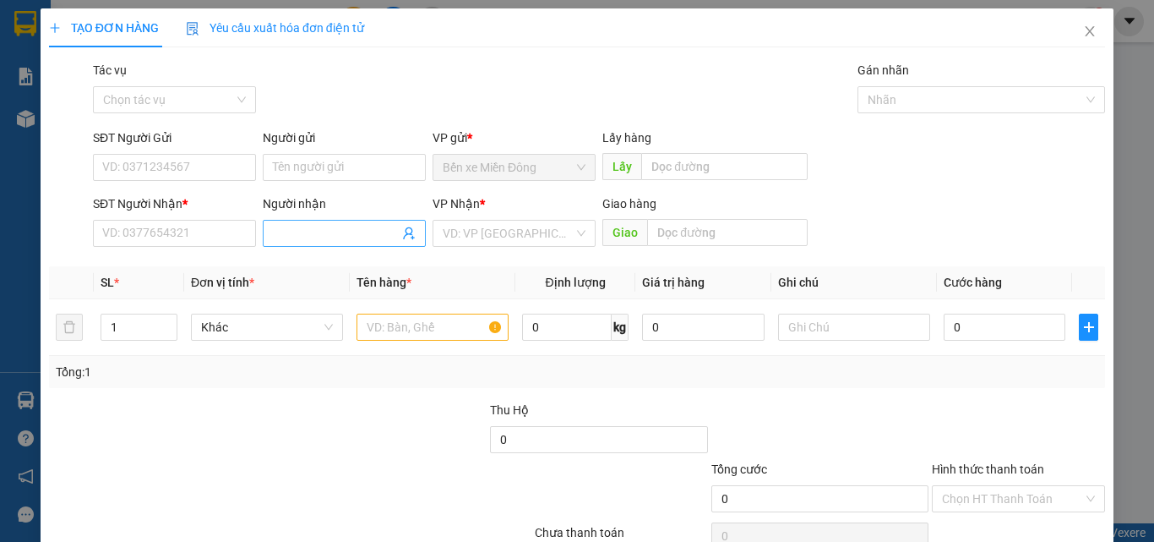
click at [337, 227] on input "Người nhận" at bounding box center [336, 233] width 126 height 19
type input "D"
type input "ĐỂ"
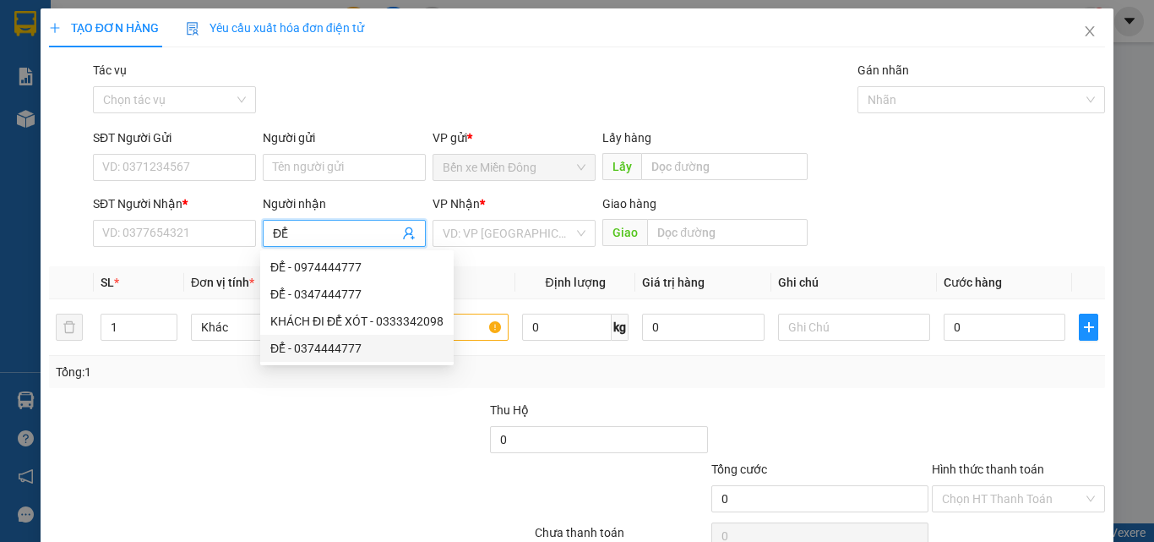
click at [315, 343] on div "ĐỂ - 0374444777" at bounding box center [356, 348] width 173 height 19
type input "0374444777"
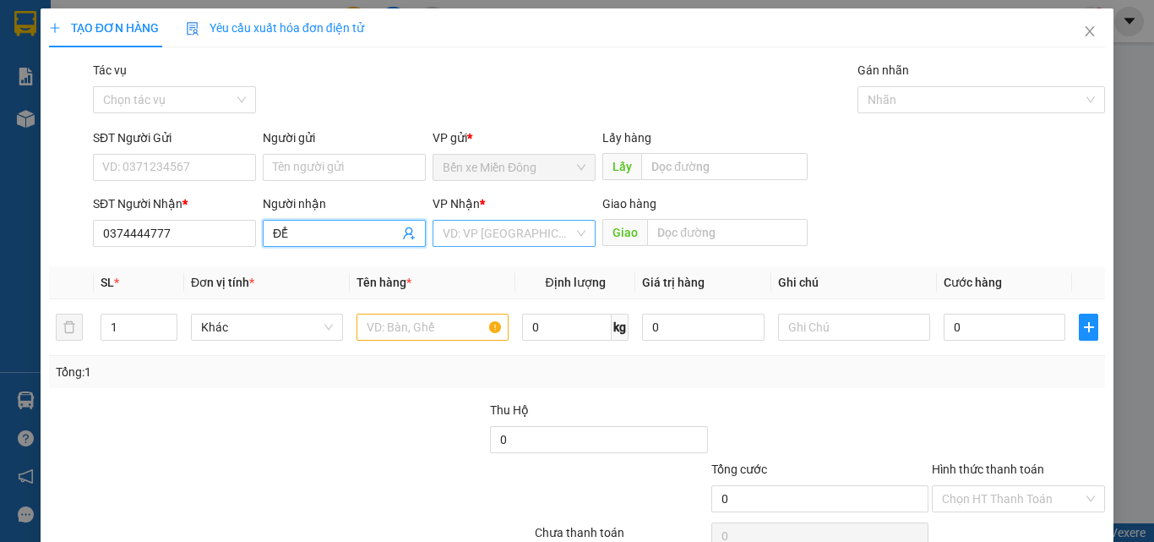
type input "ĐỂ"
click at [540, 226] on input "search" at bounding box center [508, 233] width 131 height 25
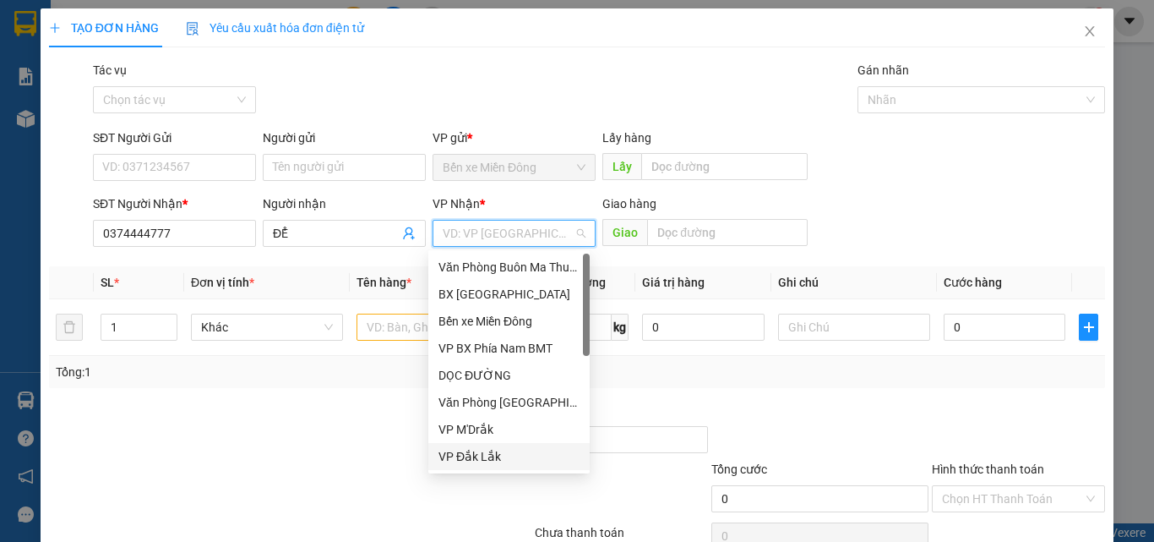
drag, startPoint x: 472, startPoint y: 461, endPoint x: 449, endPoint y: 433, distance: 37.2
click at [472, 461] on div "VP Đắk Lắk" at bounding box center [509, 456] width 141 height 19
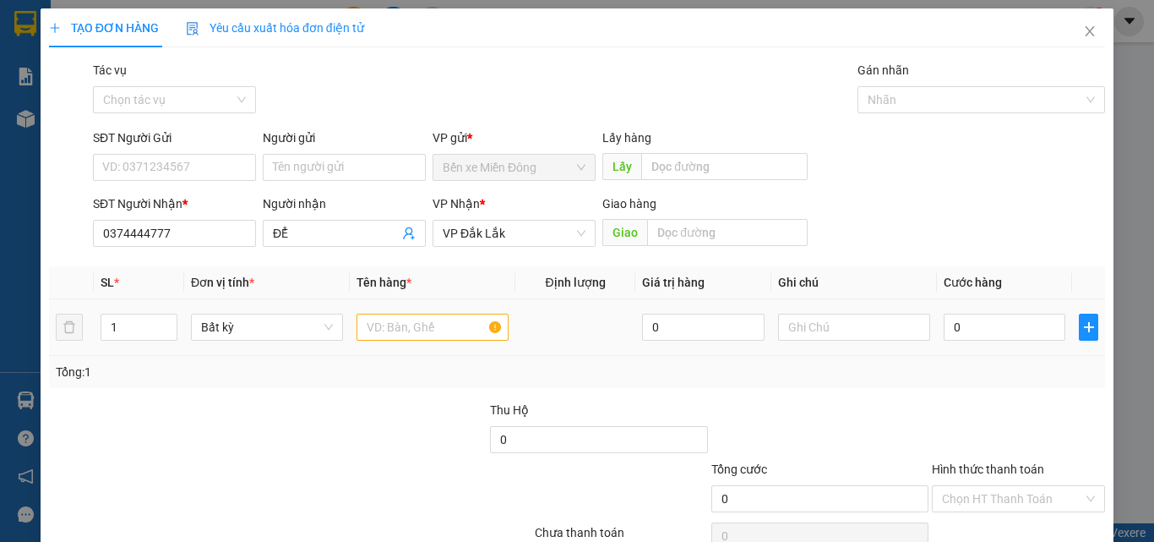
click at [426, 342] on div at bounding box center [433, 327] width 152 height 34
click at [424, 334] on input "text" at bounding box center [433, 326] width 152 height 27
type input "1 CỤC ĐEN"
click at [1001, 326] on input "0" at bounding box center [1005, 326] width 122 height 27
type input "05"
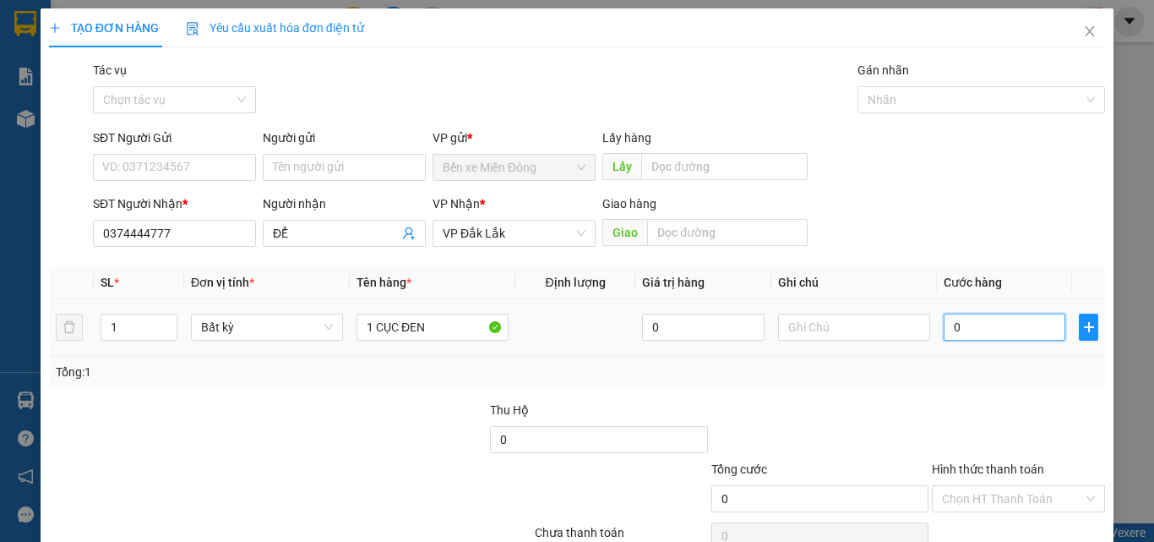
type input "5"
type input "050"
type input "50"
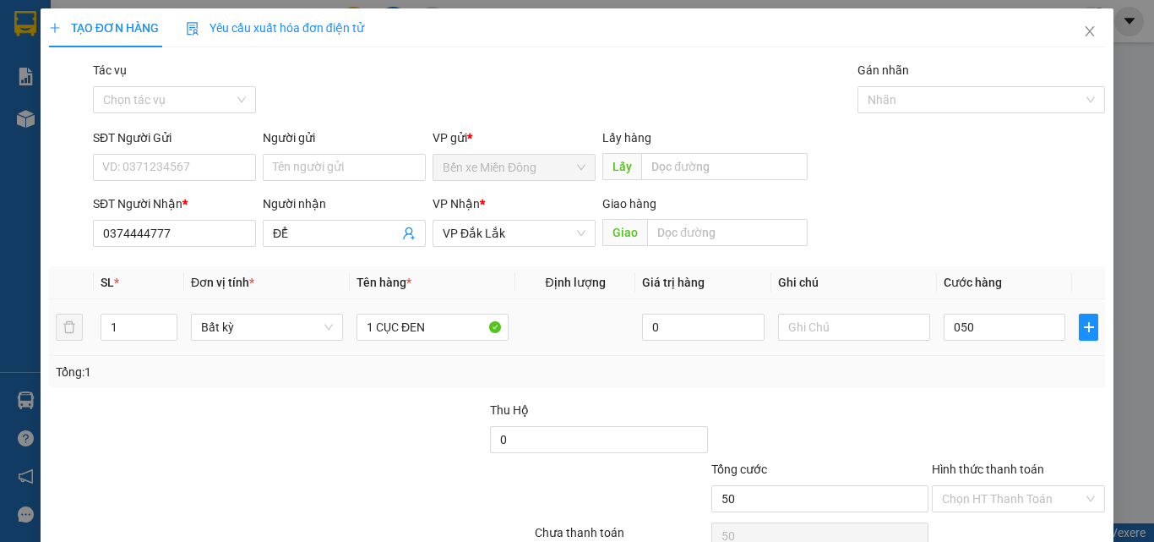
type input "50.000"
drag, startPoint x: 1004, startPoint y: 373, endPoint x: 981, endPoint y: 495, distance: 123.8
click at [1003, 375] on div "Tổng: 1" at bounding box center [577, 372] width 1043 height 19
drag, startPoint x: 990, startPoint y: 485, endPoint x: 965, endPoint y: 478, distance: 26.2
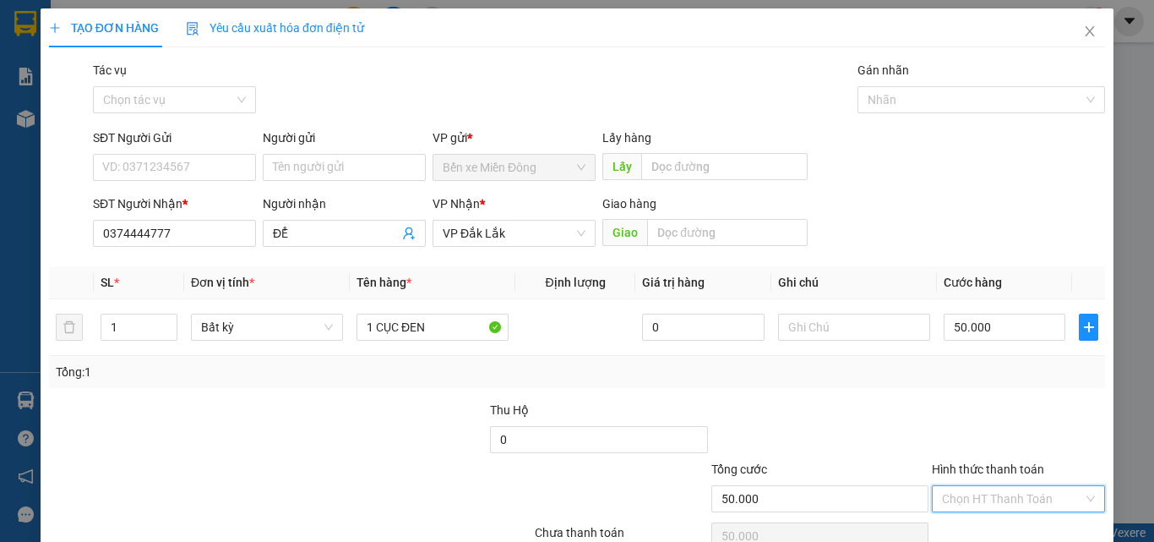
click at [986, 486] on input "Hình thức thanh toán" at bounding box center [1012, 498] width 141 height 25
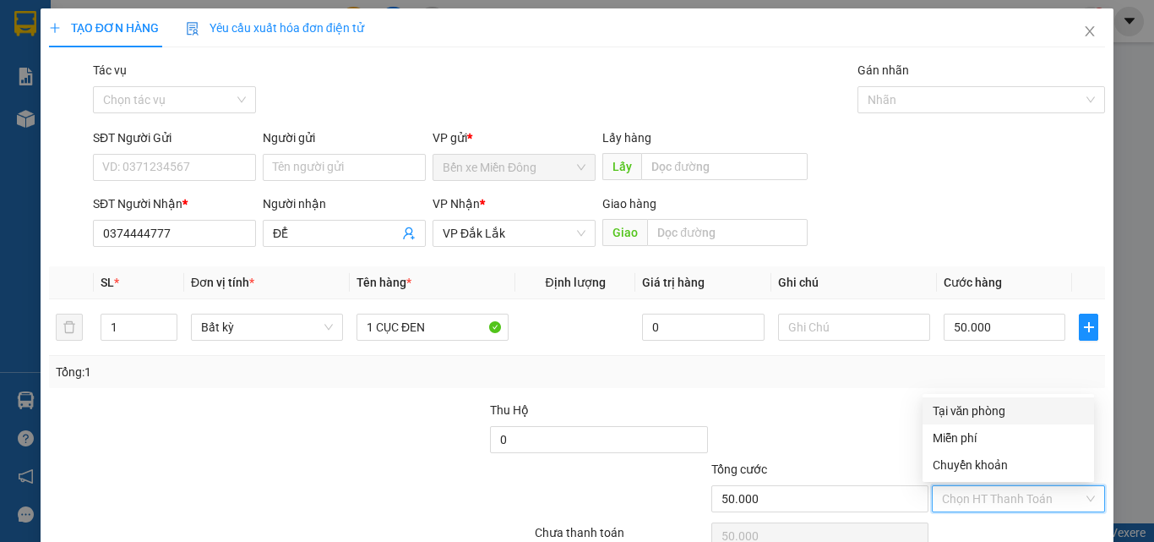
click at [984, 407] on div "Tại văn phòng" at bounding box center [1008, 410] width 151 height 19
type input "0"
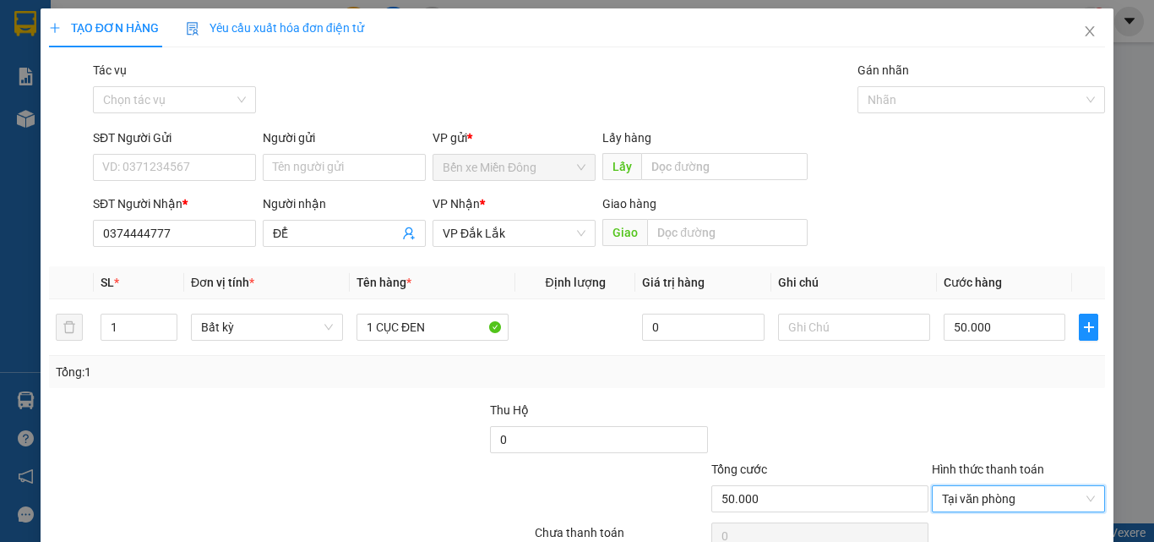
scroll to position [84, 0]
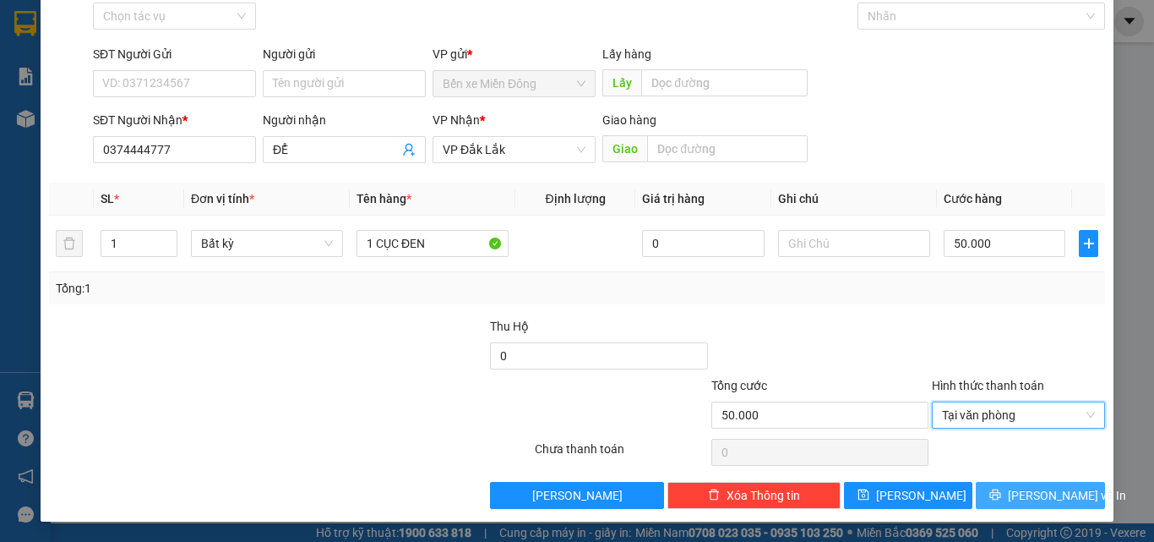
click at [1015, 499] on span "Lưu và In" at bounding box center [1067, 495] width 118 height 19
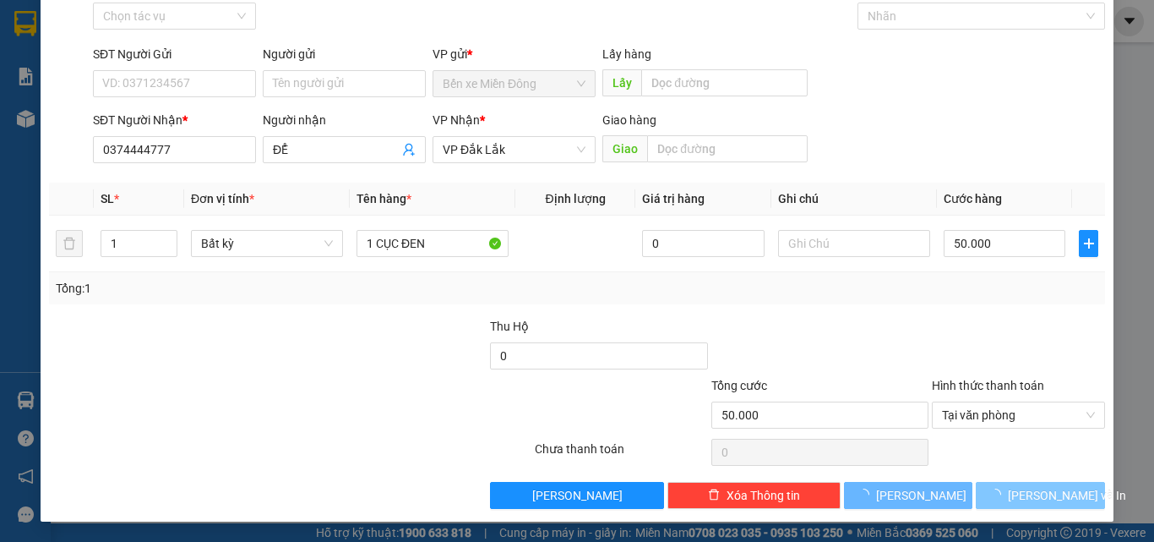
click at [1011, 504] on button "Lưu và In" at bounding box center [1040, 495] width 129 height 27
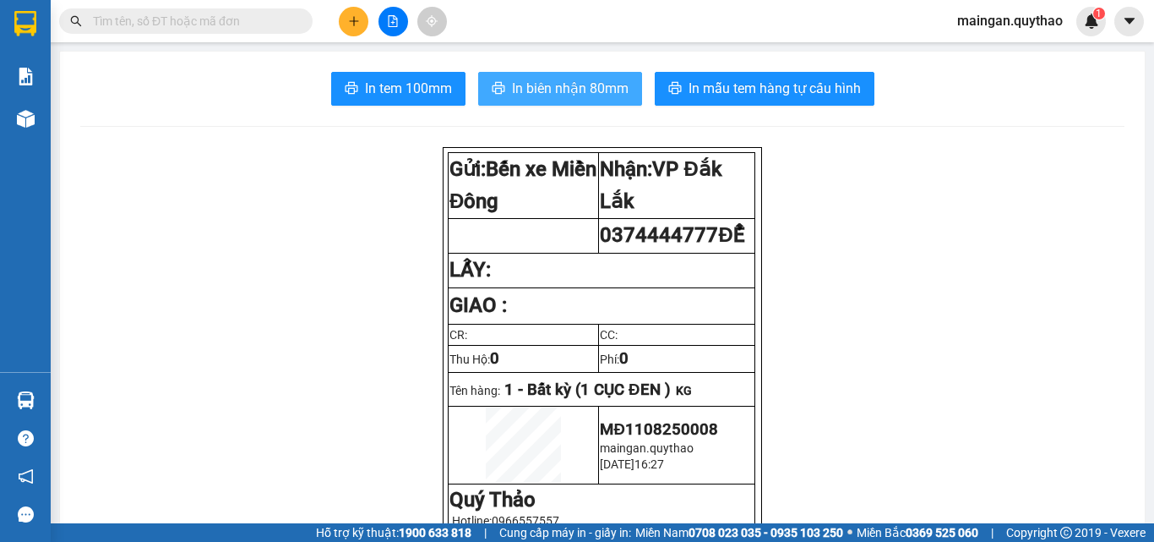
click at [617, 79] on span "In biên nhận 80mm" at bounding box center [570, 88] width 117 height 21
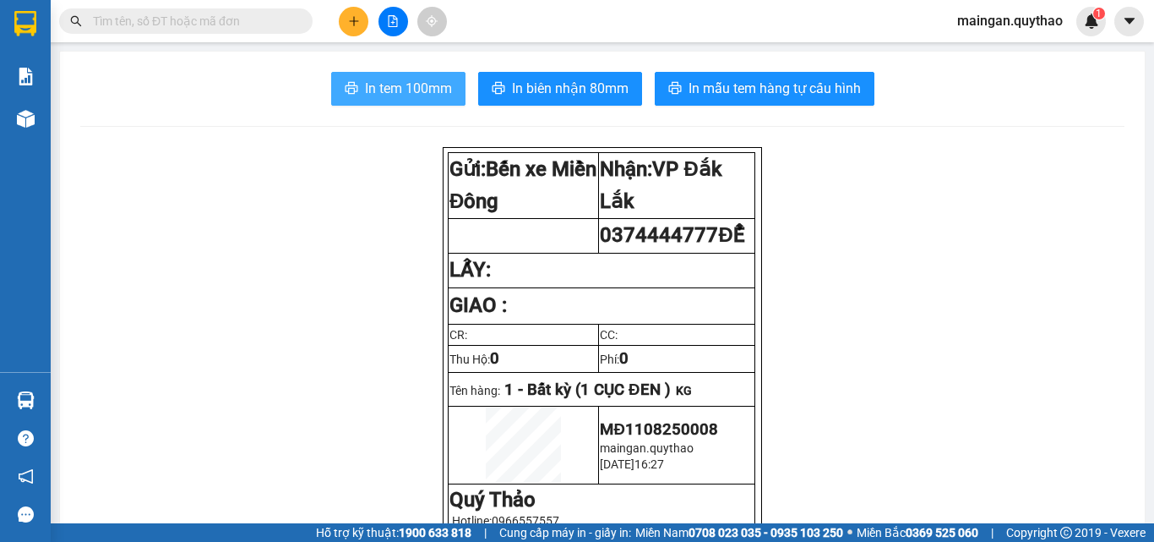
click at [365, 94] on span "In tem 100mm" at bounding box center [408, 88] width 87 height 21
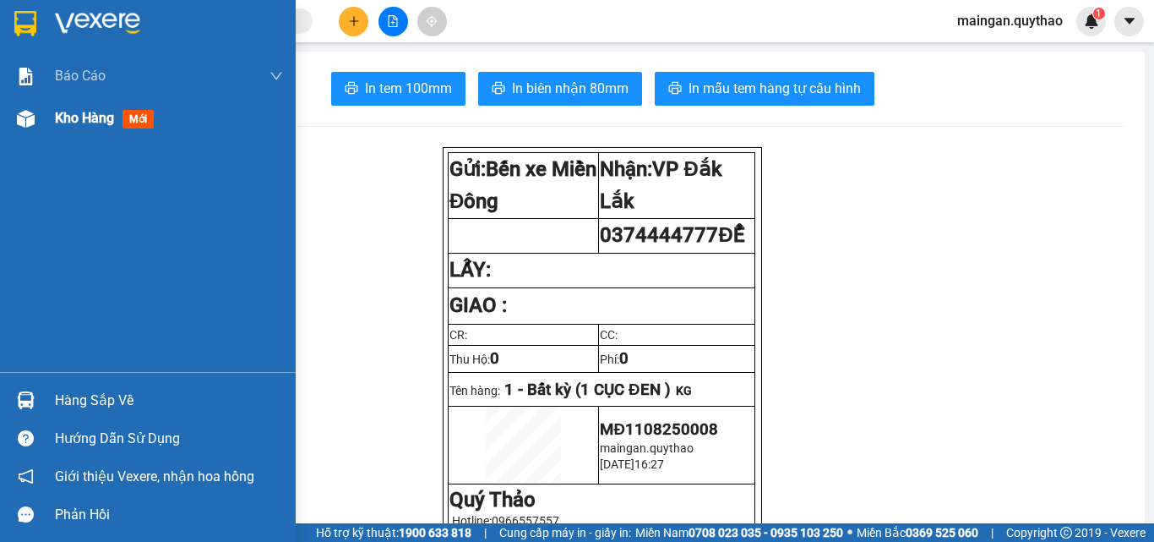
click at [76, 124] on span "Kho hàng" at bounding box center [84, 118] width 59 height 16
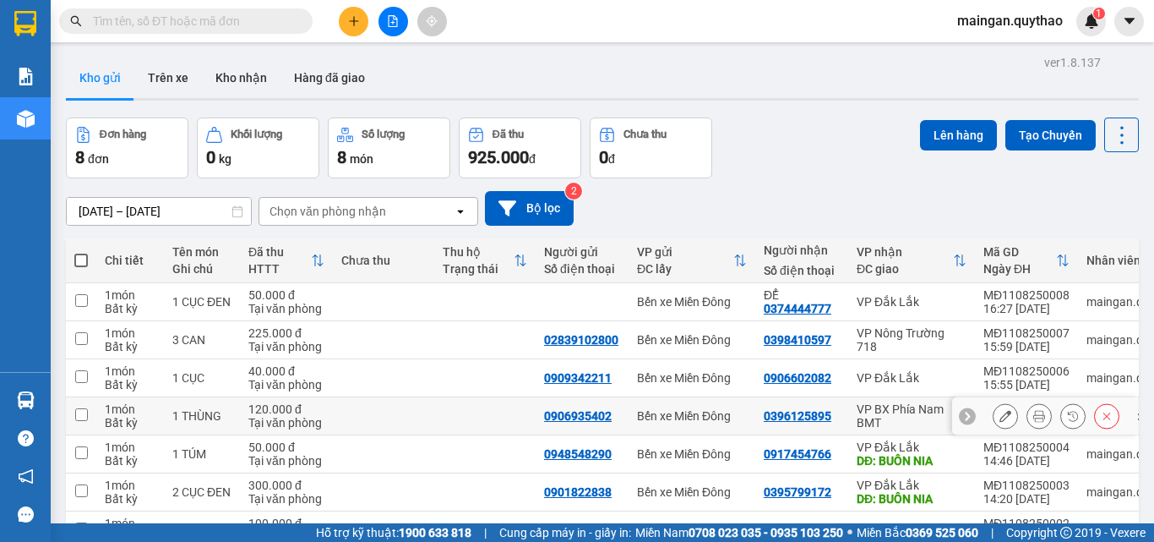
scroll to position [140, 0]
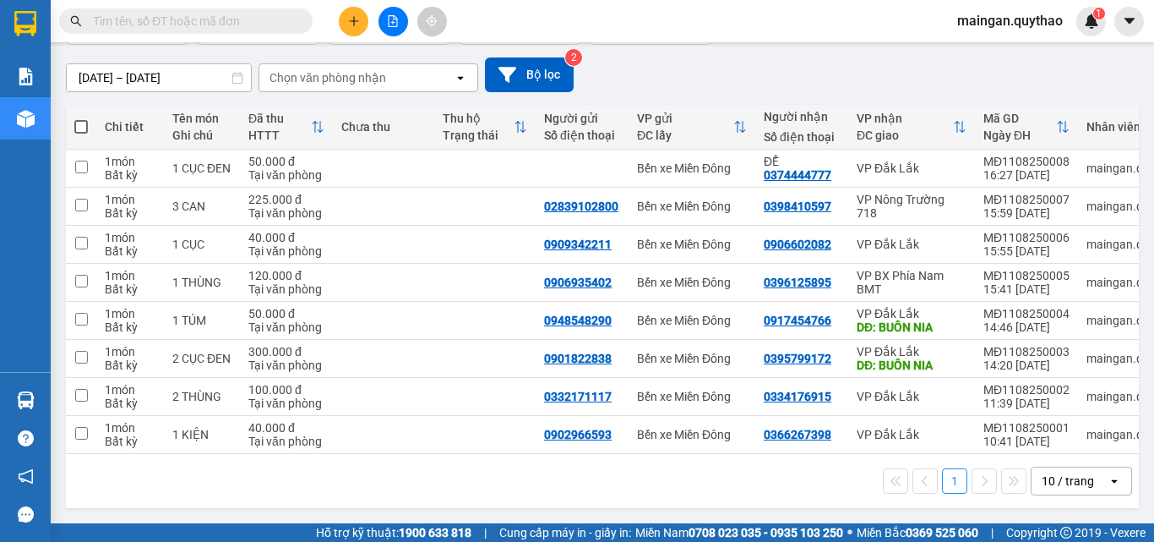
click at [1042, 476] on div "10 / trang" at bounding box center [1068, 480] width 52 height 17
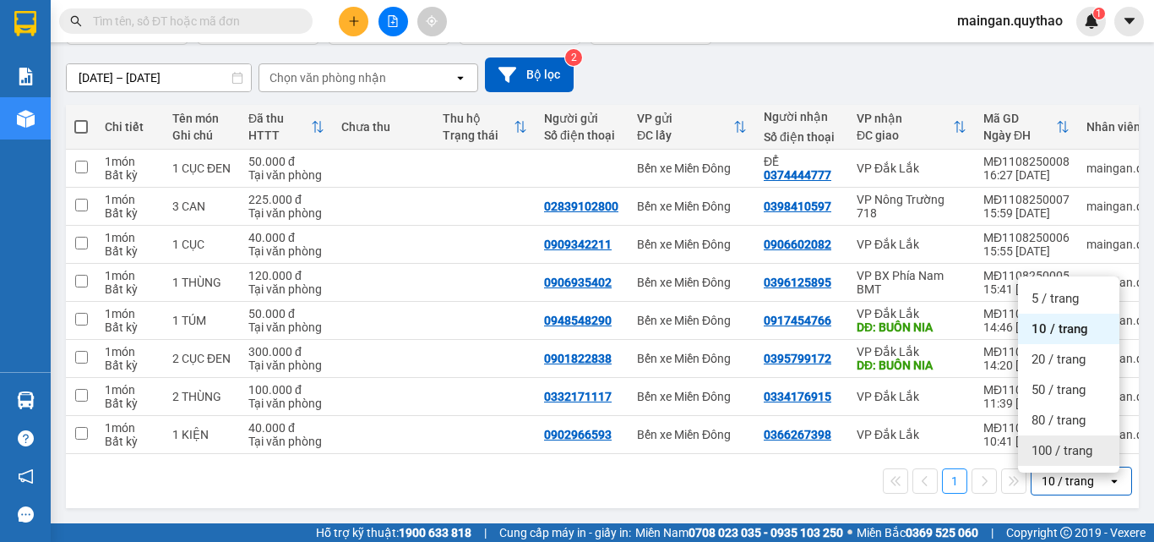
drag, startPoint x: 1039, startPoint y: 452, endPoint x: 973, endPoint y: 443, distance: 66.6
click at [1039, 454] on div "100 / trang" at bounding box center [1068, 450] width 101 height 30
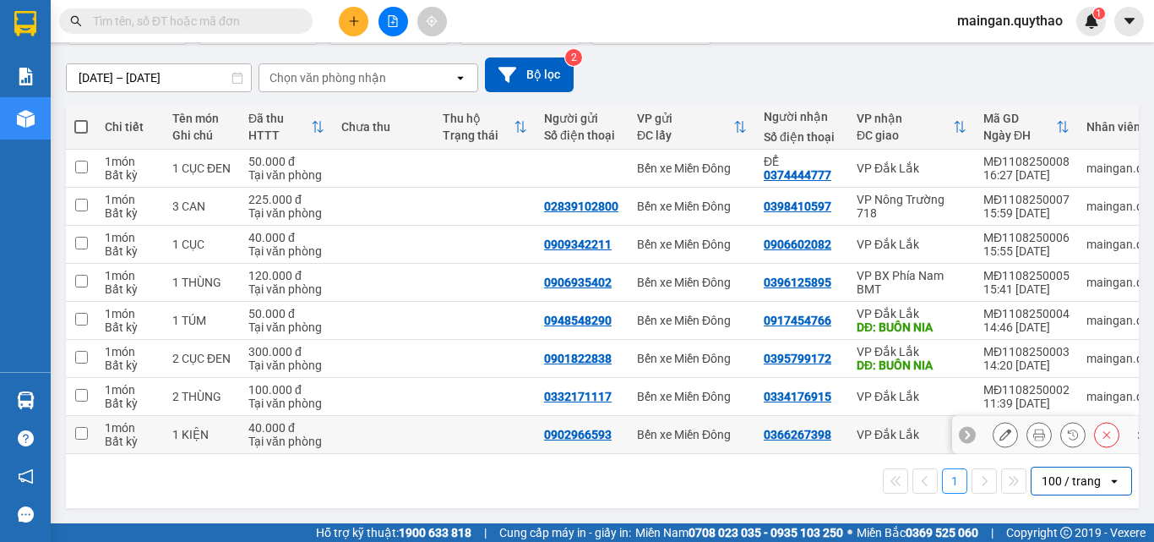
click at [1013, 428] on div at bounding box center [1056, 434] width 127 height 25
click at [1028, 428] on button at bounding box center [1040, 435] width 24 height 30
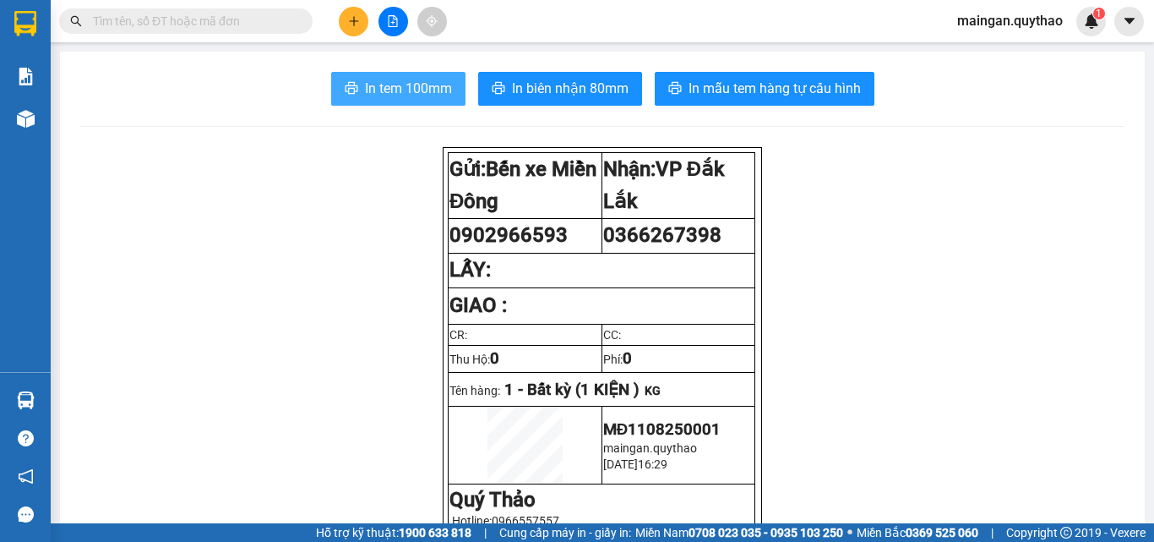
click at [365, 94] on span "In tem 100mm" at bounding box center [408, 88] width 87 height 21
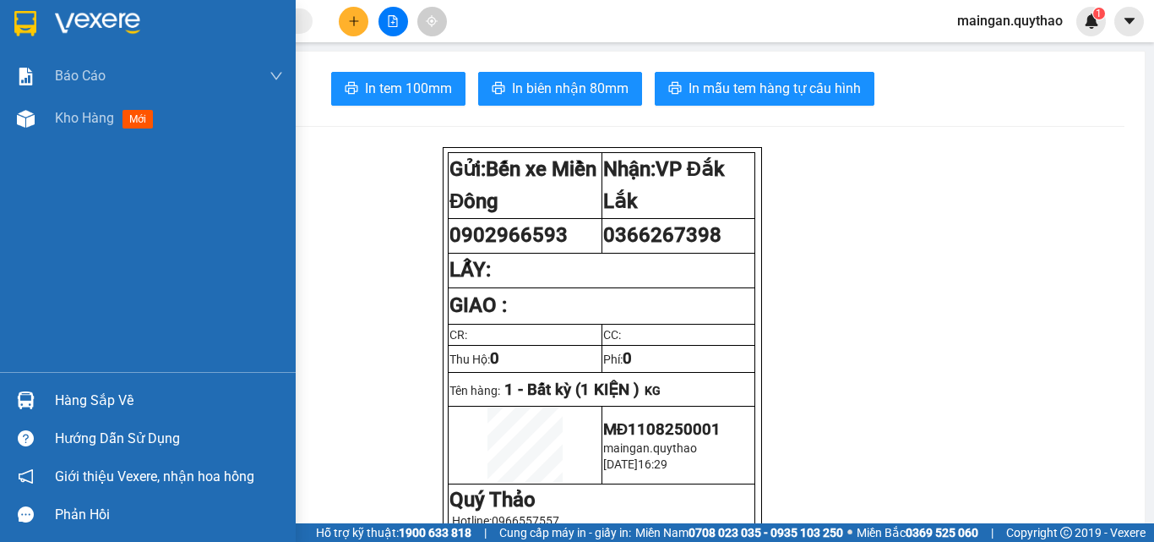
click at [0, 126] on div "Kho hàng mới" at bounding box center [148, 118] width 296 height 42
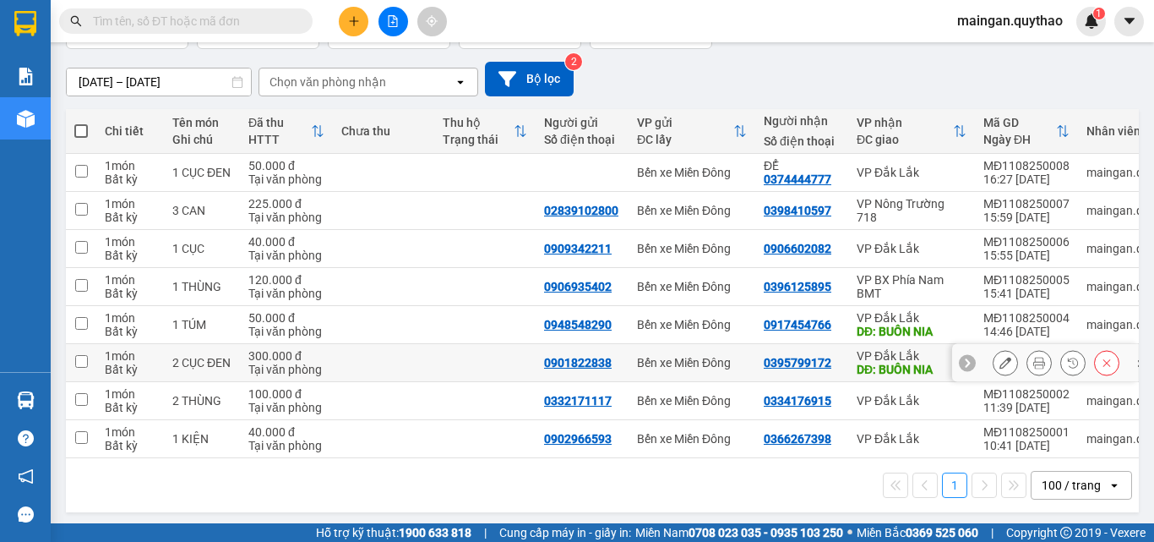
scroll to position [138, 0]
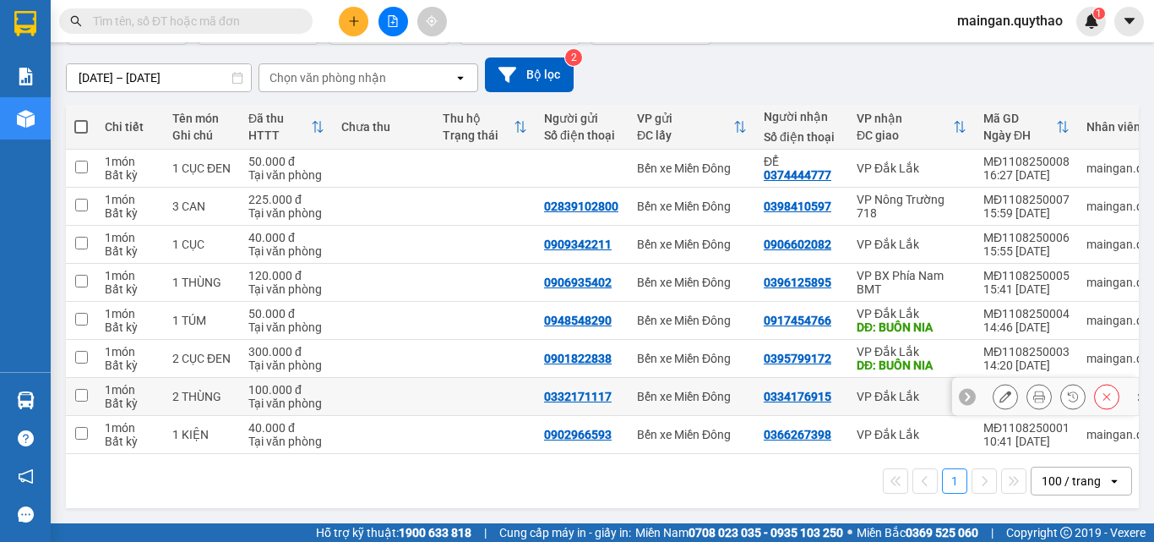
click at [1028, 399] on button at bounding box center [1040, 397] width 24 height 30
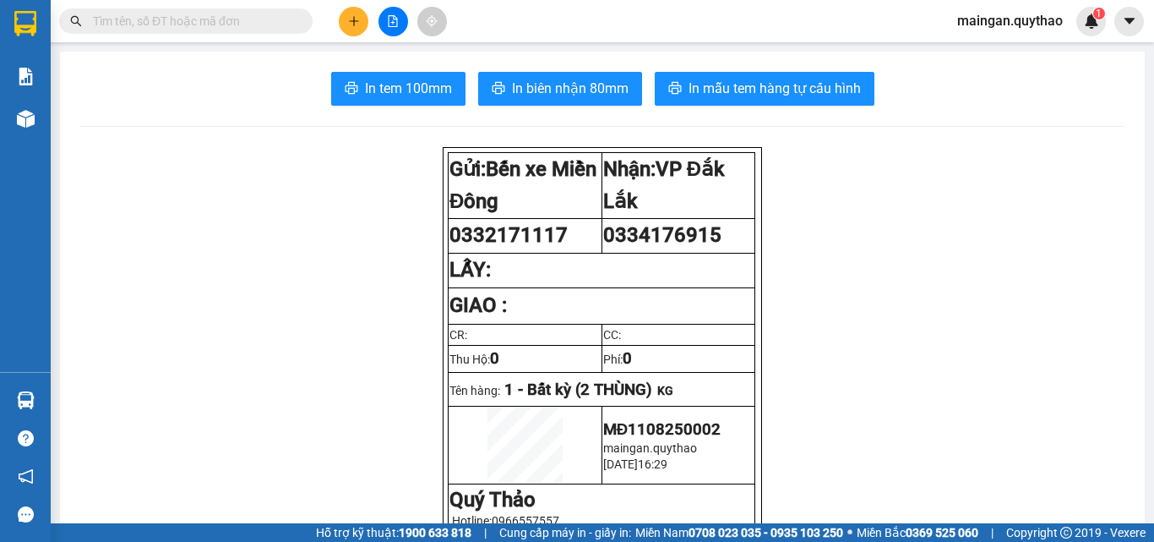
drag, startPoint x: 390, startPoint y: 61, endPoint x: 395, endPoint y: 98, distance: 37.6
click at [395, 98] on span "In tem 100mm" at bounding box center [408, 88] width 87 height 21
